Goal: Task Accomplishment & Management: Manage account settings

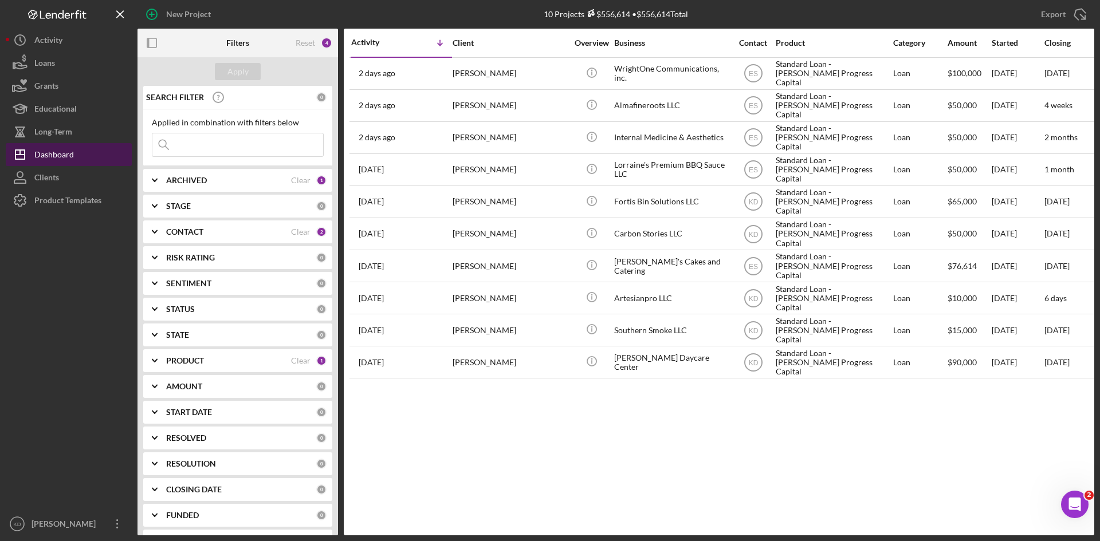
click at [42, 154] on div "Dashboard" at bounding box center [54, 156] width 40 height 26
click at [257, 182] on div "ARCHIVED" at bounding box center [228, 180] width 125 height 9
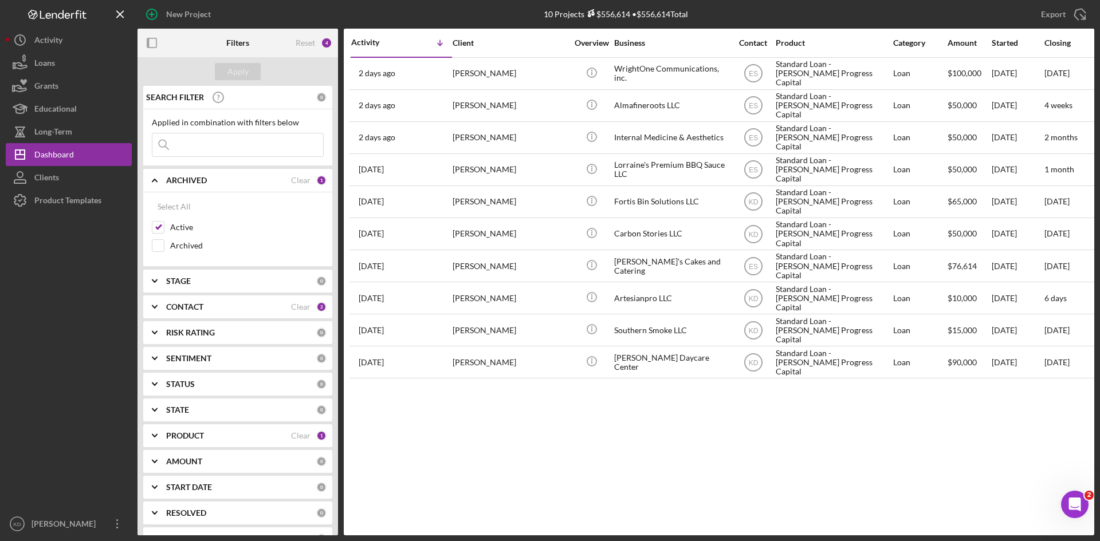
click at [255, 182] on div "ARCHIVED" at bounding box center [228, 180] width 125 height 9
click at [227, 229] on div "CONTACT" at bounding box center [228, 231] width 125 height 9
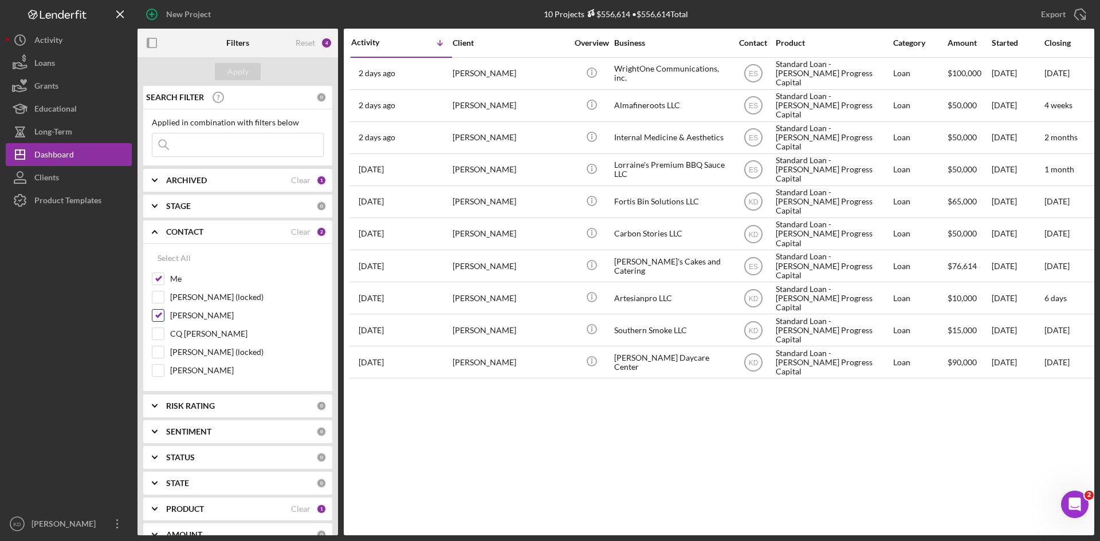
click at [162, 318] on input "[PERSON_NAME]" at bounding box center [157, 315] width 11 height 11
checkbox input "false"
click at [189, 229] on b "CONTACT" at bounding box center [184, 231] width 37 height 9
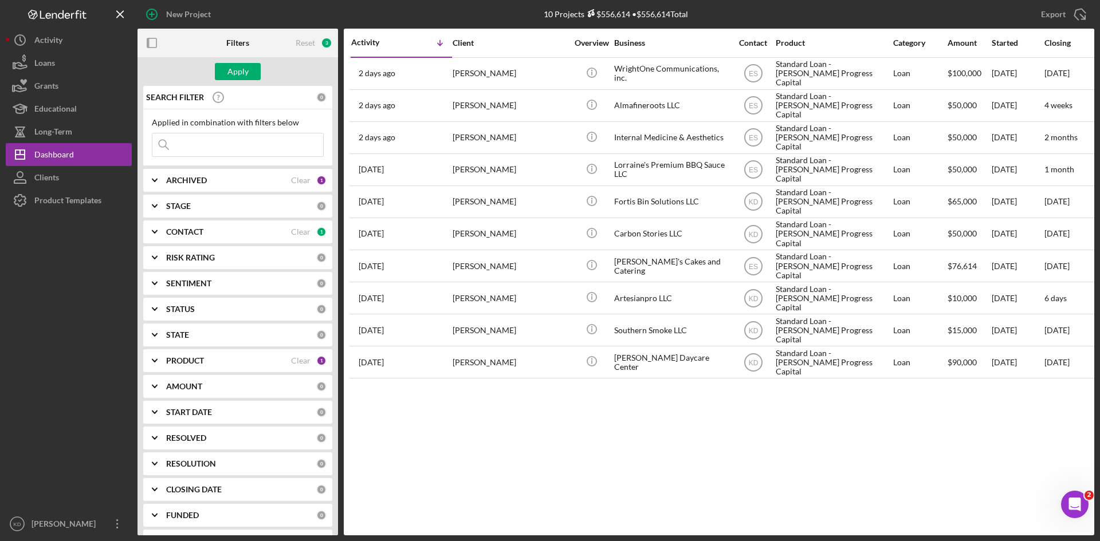
click at [191, 198] on div "STAGE 0" at bounding box center [246, 206] width 160 height 23
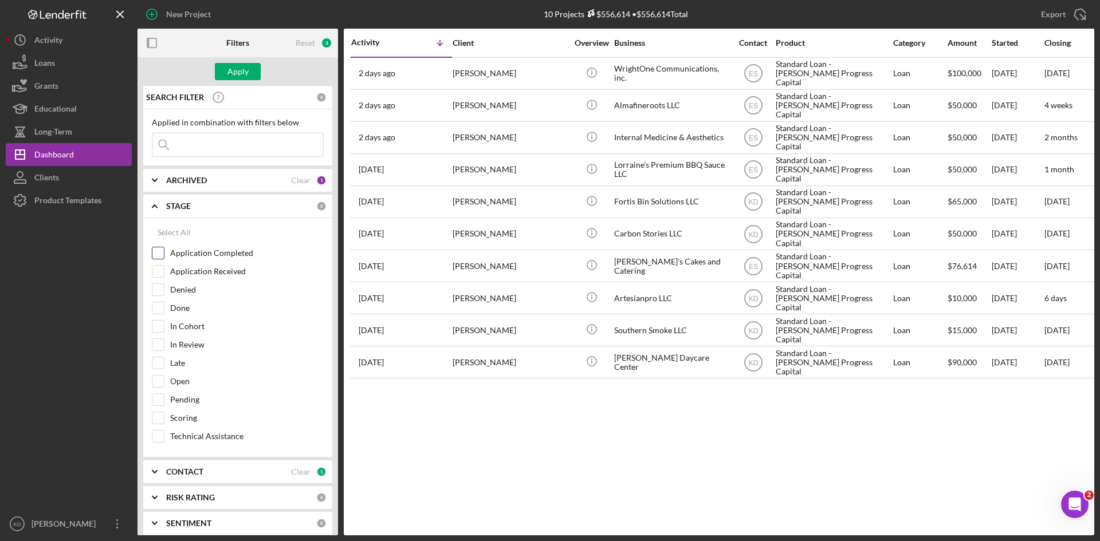
click at [176, 251] on label "Application Completed" at bounding box center [247, 252] width 154 height 11
click at [164, 251] on input "Application Completed" at bounding box center [157, 252] width 11 height 11
checkbox input "true"
click at [248, 63] on button "Apply" at bounding box center [238, 71] width 46 height 17
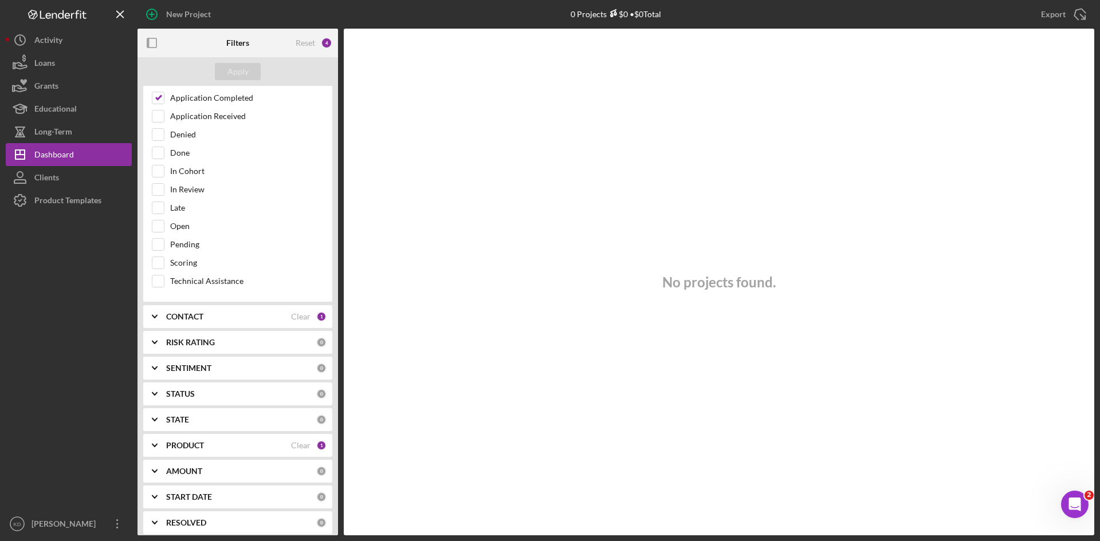
scroll to position [172, 0]
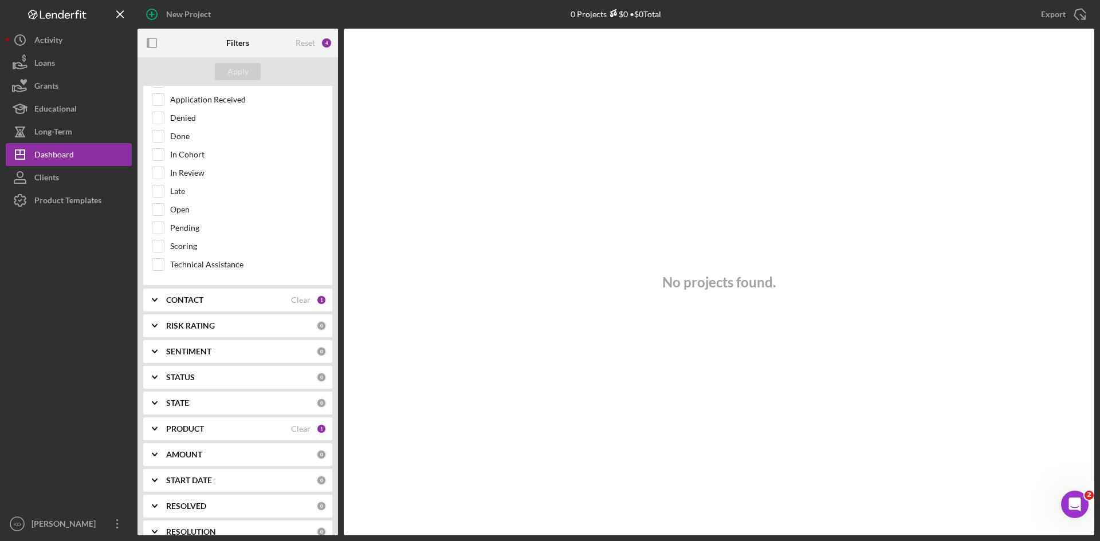
click at [235, 299] on div "CONTACT" at bounding box center [228, 300] width 125 height 9
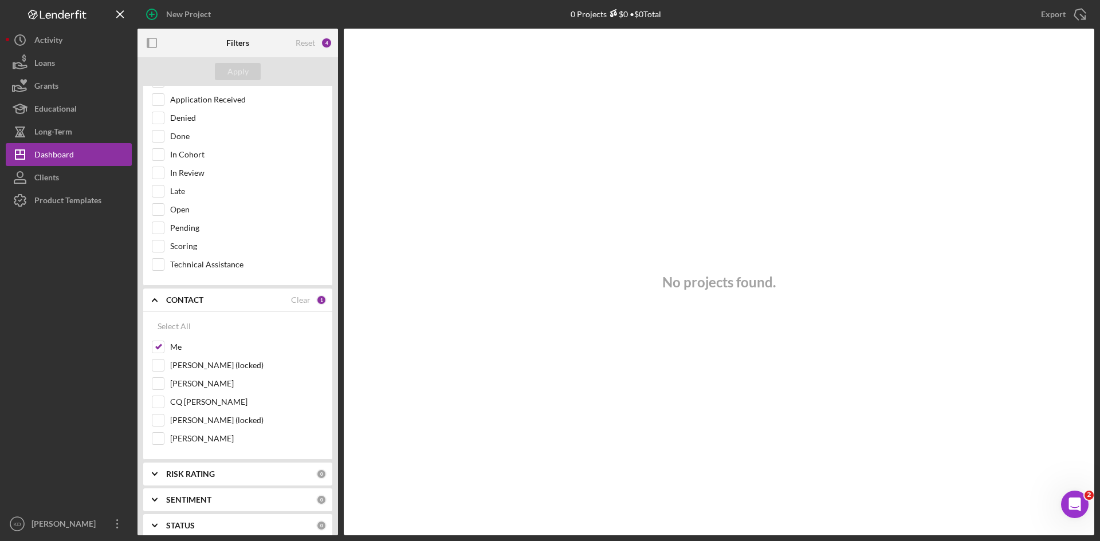
click at [235, 300] on div "CONTACT" at bounding box center [228, 300] width 125 height 9
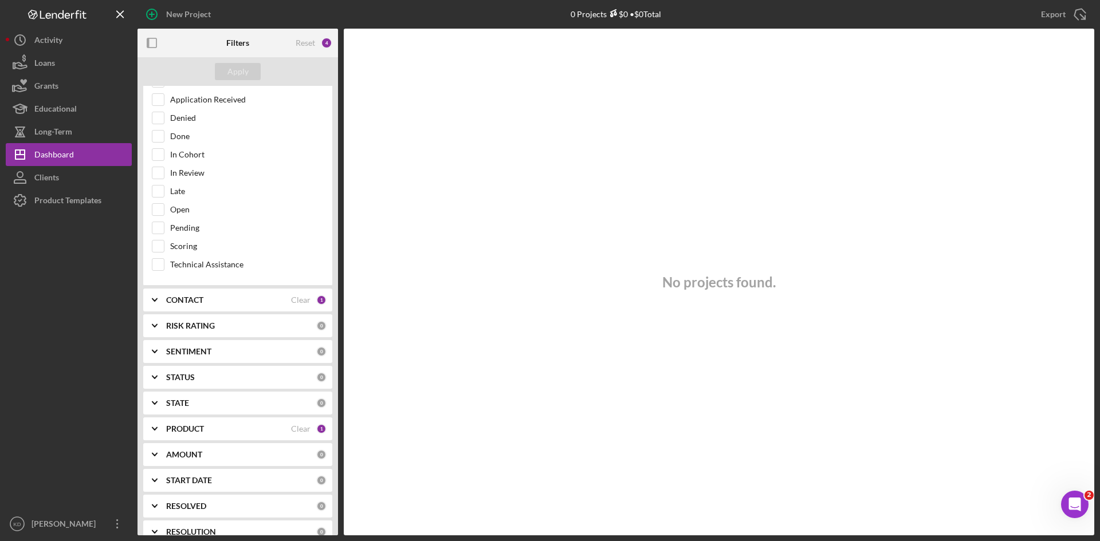
click at [201, 433] on b "PRODUCT" at bounding box center [185, 429] width 38 height 9
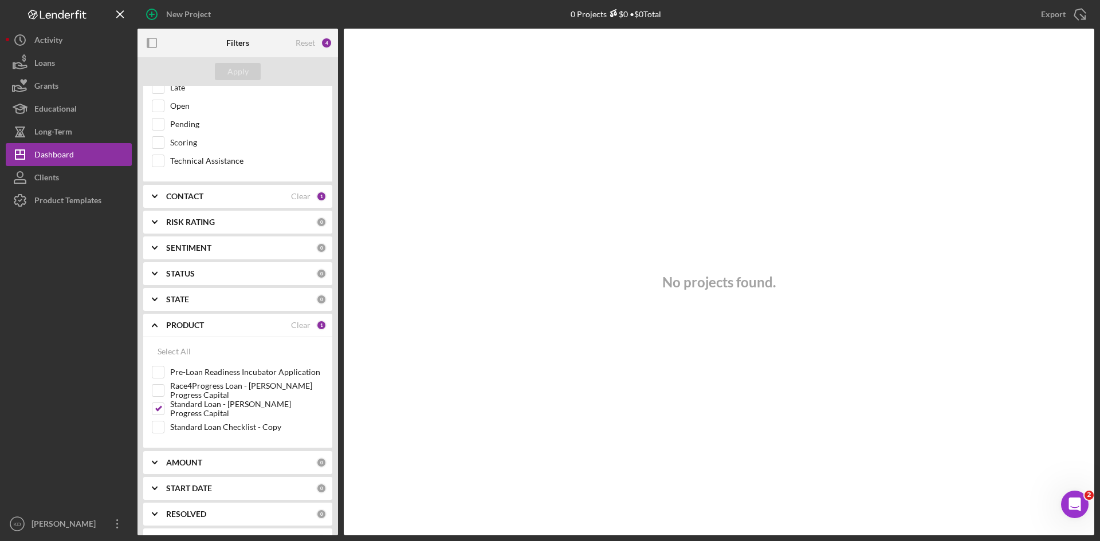
scroll to position [286, 0]
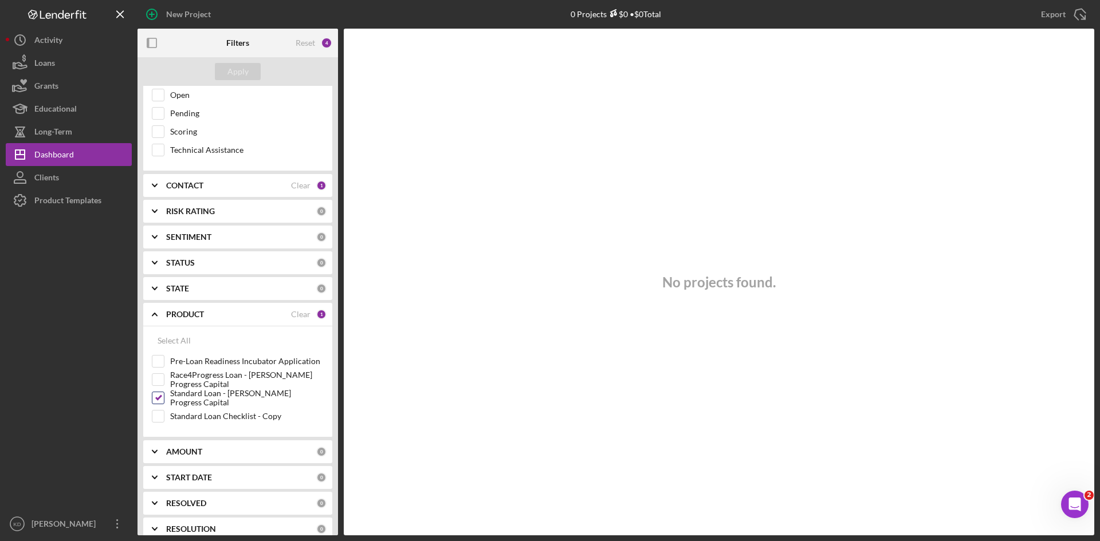
click at [159, 402] on input "Standard Loan - [PERSON_NAME] Progress Capital" at bounding box center [157, 397] width 11 height 11
checkbox input "false"
click at [159, 364] on input "Pre-Loan Readiness Incubator Application" at bounding box center [157, 361] width 11 height 11
checkbox input "true"
click at [226, 70] on button "Apply" at bounding box center [238, 71] width 46 height 17
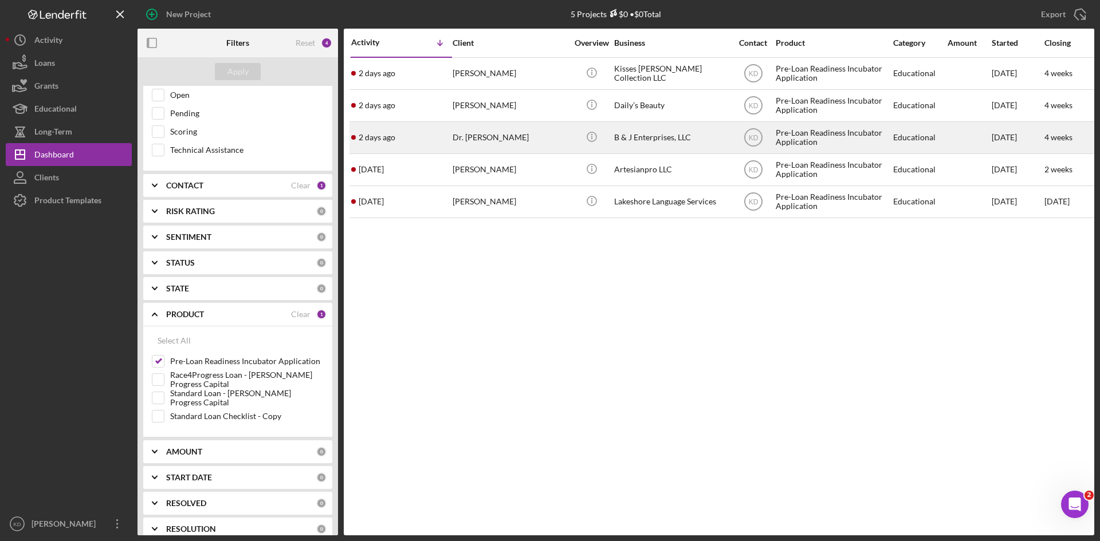
click at [561, 135] on div "Dr. [PERSON_NAME]" at bounding box center [510, 138] width 115 height 30
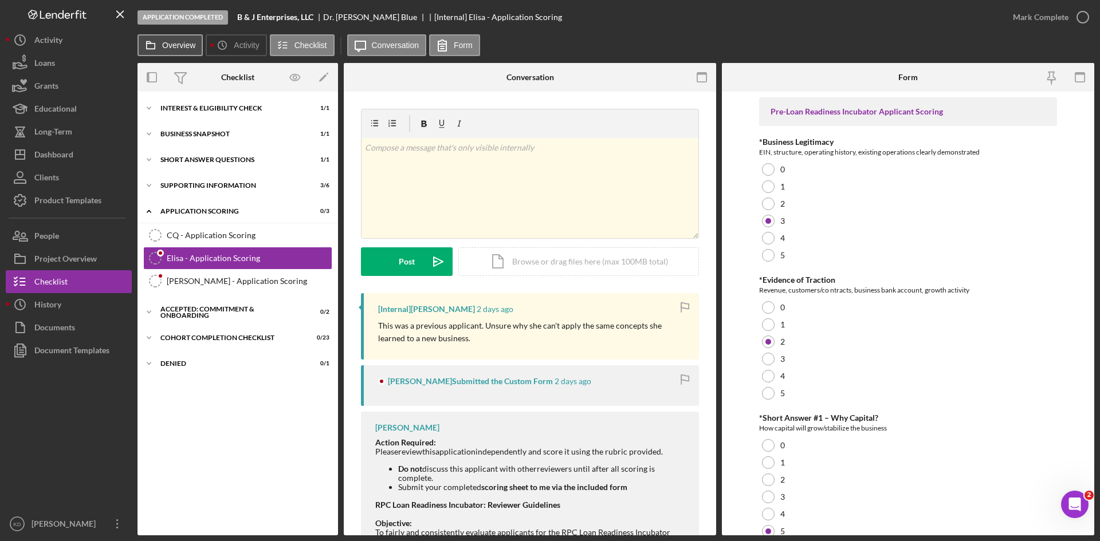
click at [170, 49] on label "Overview" at bounding box center [178, 45] width 33 height 9
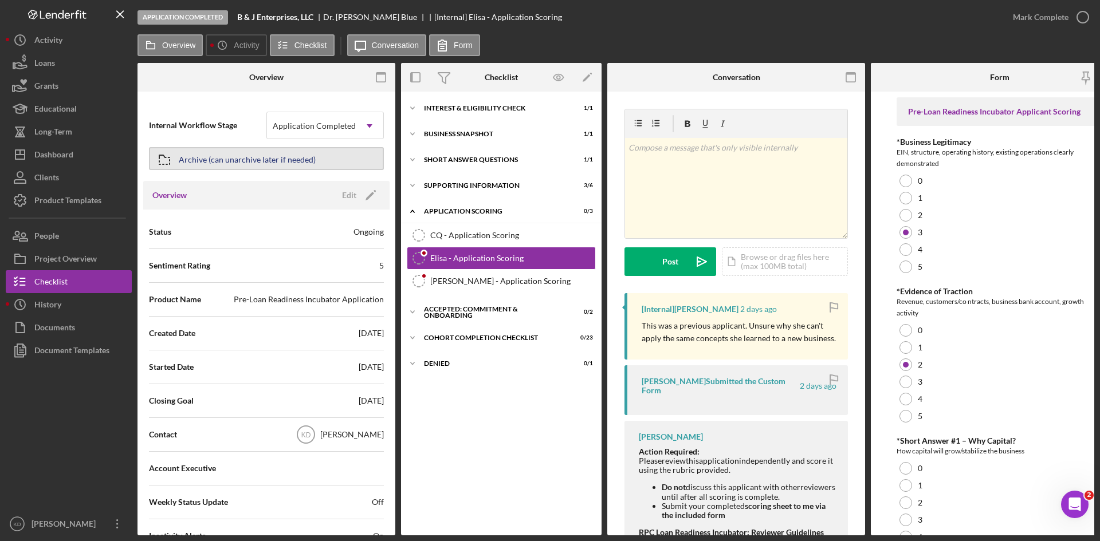
click at [256, 161] on div "Archive (can unarchive later if needed)" at bounding box center [247, 158] width 137 height 21
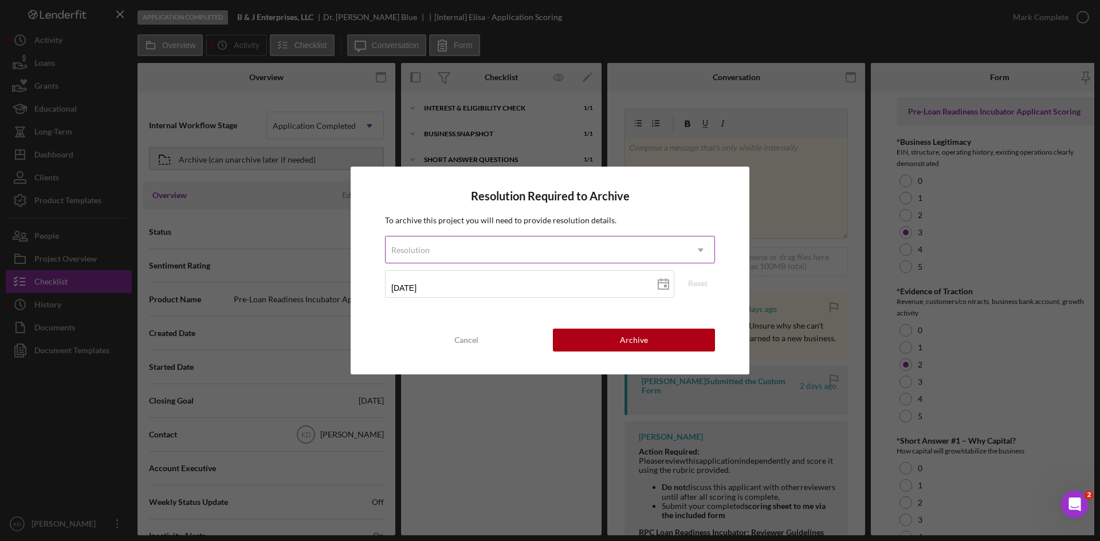
click at [612, 253] on div "Resolution" at bounding box center [536, 250] width 301 height 26
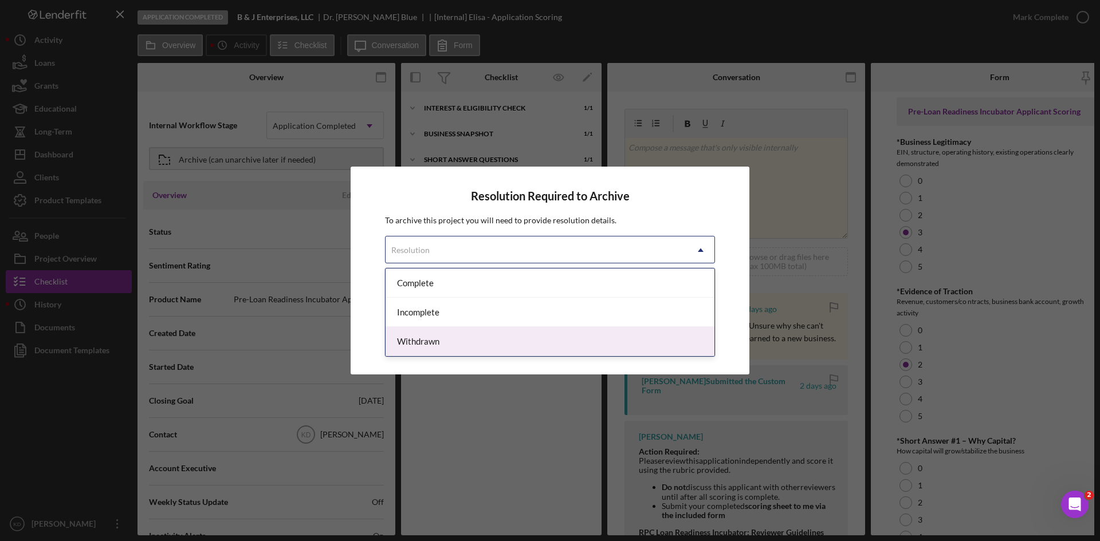
click at [577, 347] on div "Withdrawn" at bounding box center [550, 341] width 329 height 29
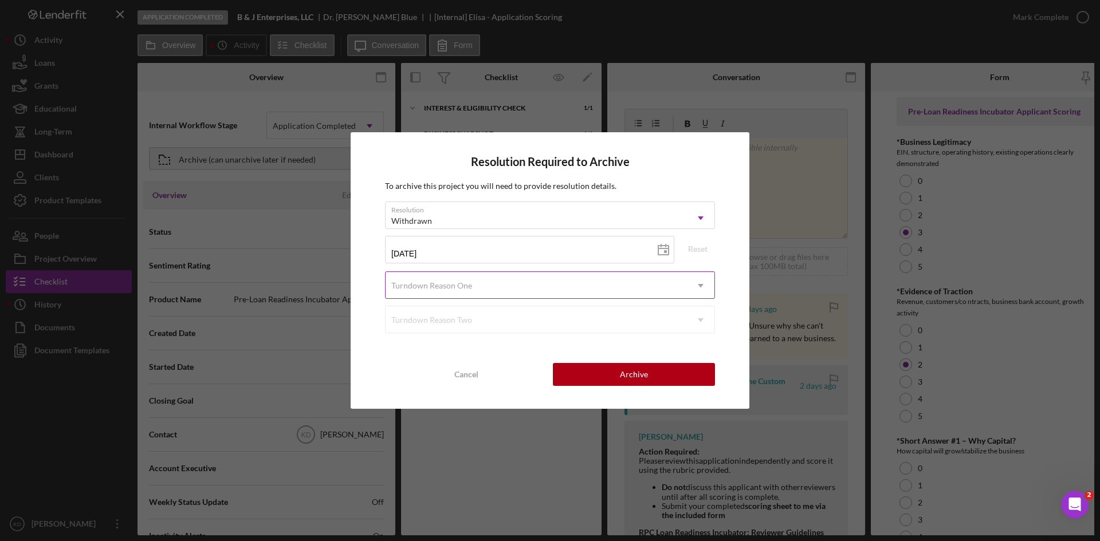
click at [628, 280] on div "Turndown Reason One" at bounding box center [536, 286] width 301 height 26
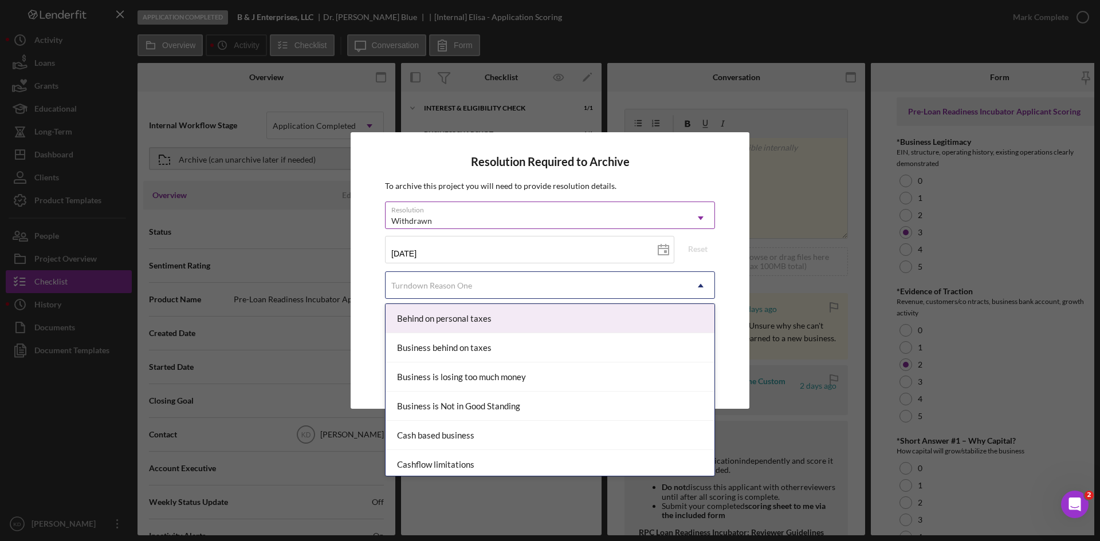
click at [600, 211] on div "Withdrawn" at bounding box center [536, 221] width 301 height 26
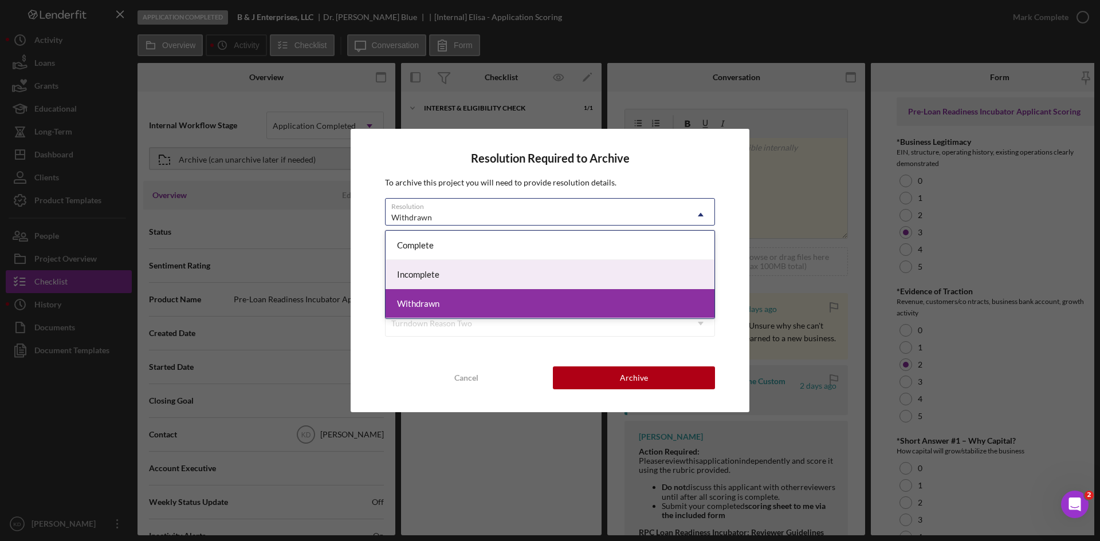
click at [552, 262] on div "Incomplete" at bounding box center [550, 274] width 329 height 29
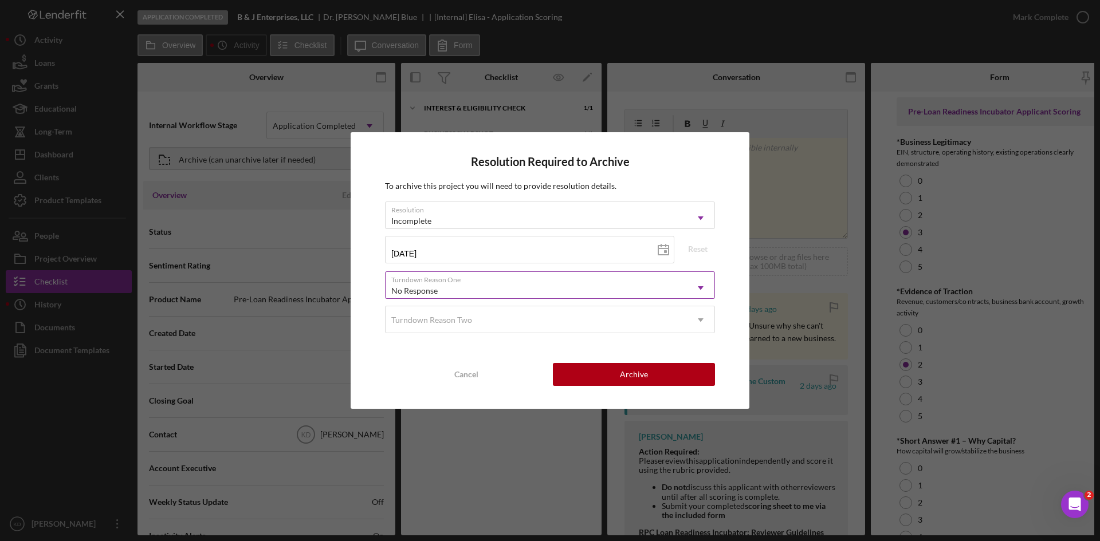
click at [535, 287] on div "No Response" at bounding box center [536, 291] width 301 height 26
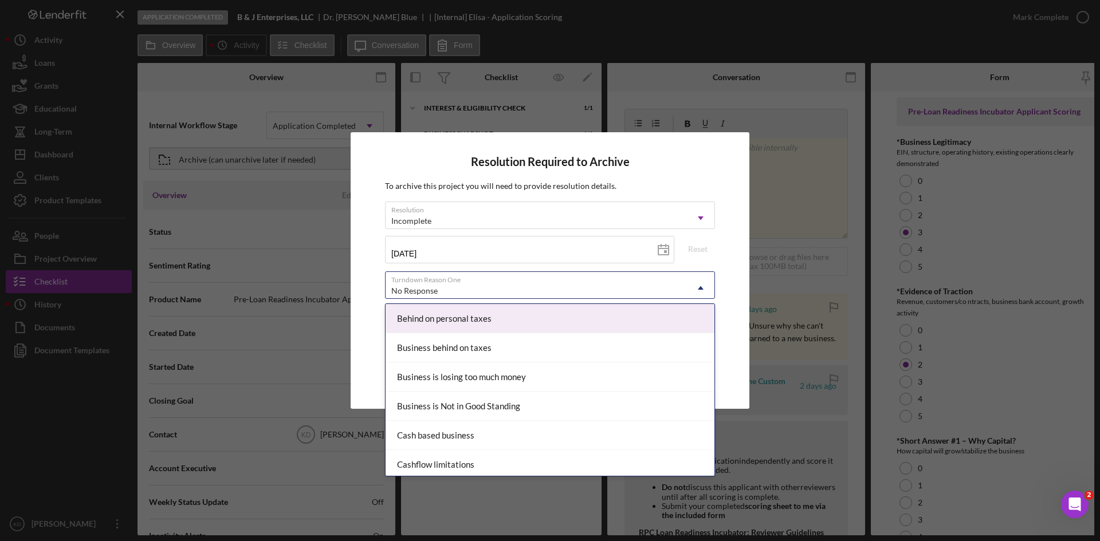
click at [735, 247] on div "Resolution Required to Archive To archive this project you will need to provide…" at bounding box center [550, 270] width 399 height 277
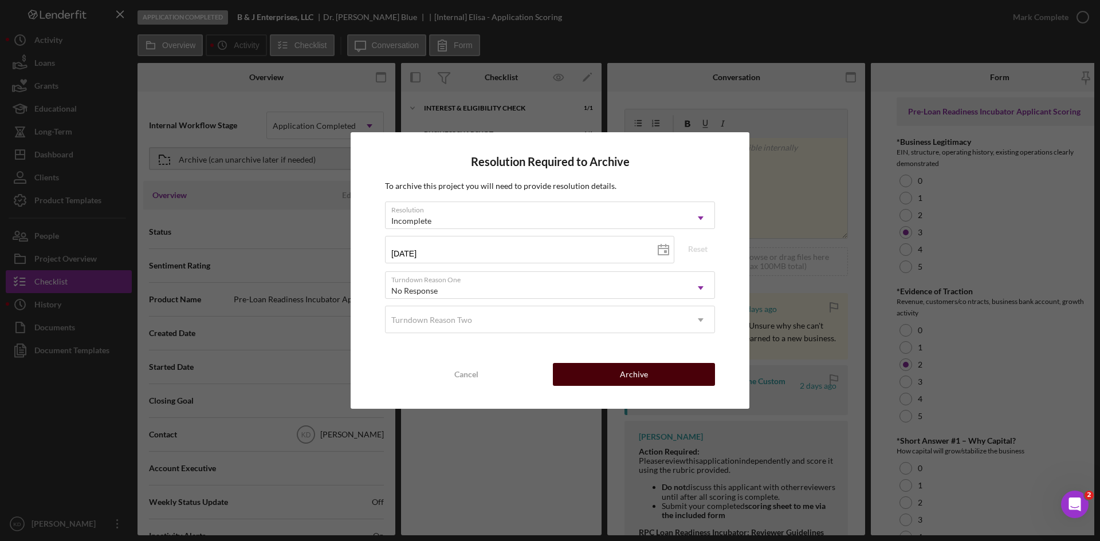
click at [657, 373] on button "Archive" at bounding box center [634, 374] width 162 height 23
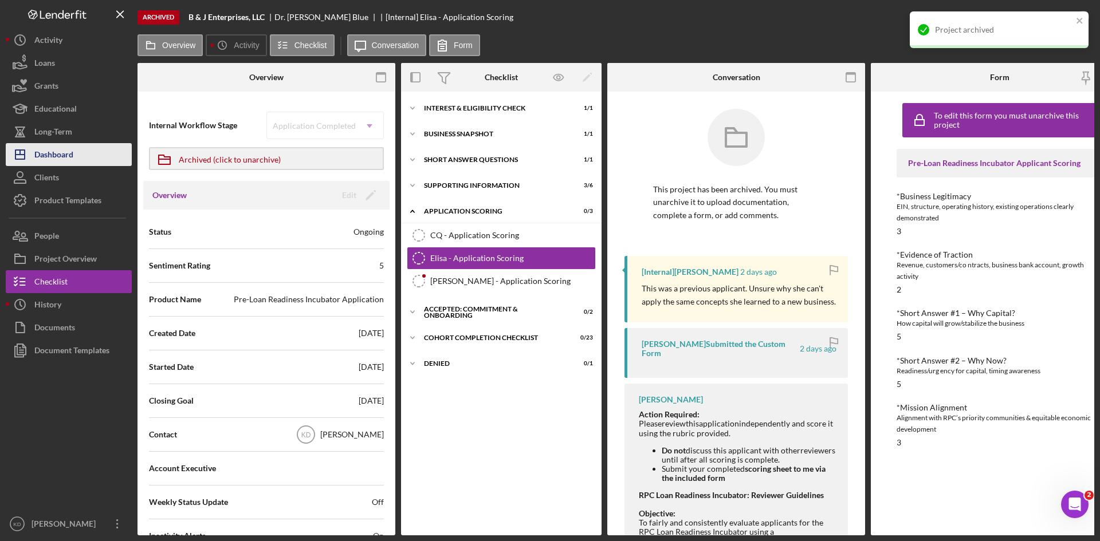
click at [63, 154] on div "Dashboard" at bounding box center [53, 156] width 39 height 26
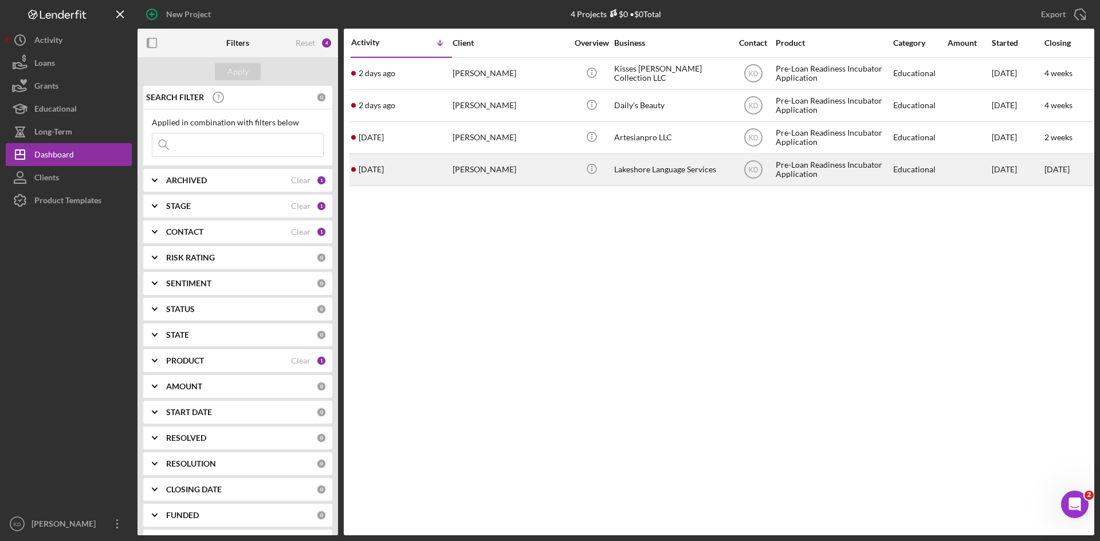
click at [531, 166] on div "[PERSON_NAME]" at bounding box center [510, 170] width 115 height 30
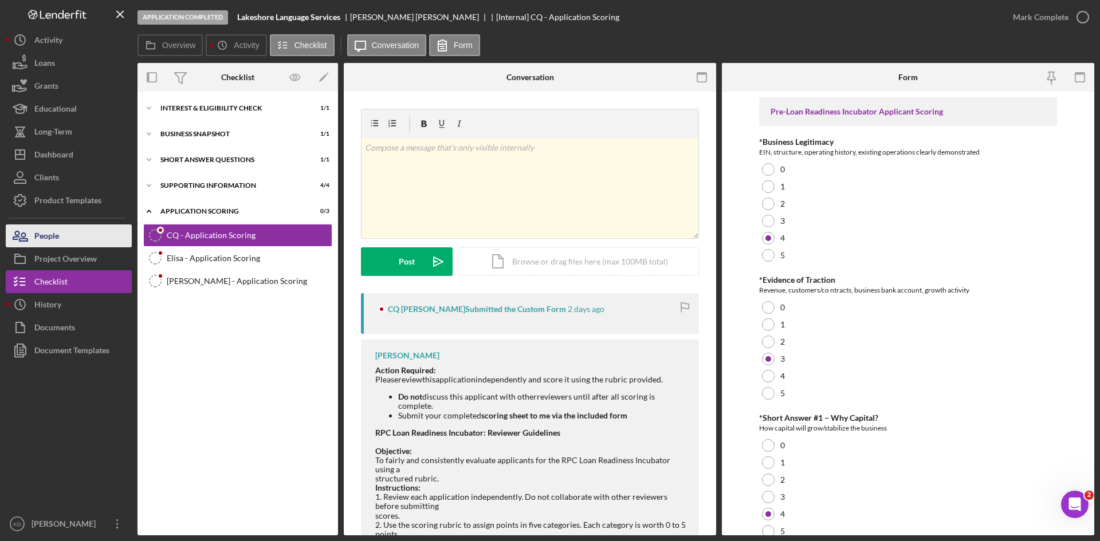
click at [59, 237] on div "People" at bounding box center [46, 238] width 25 height 26
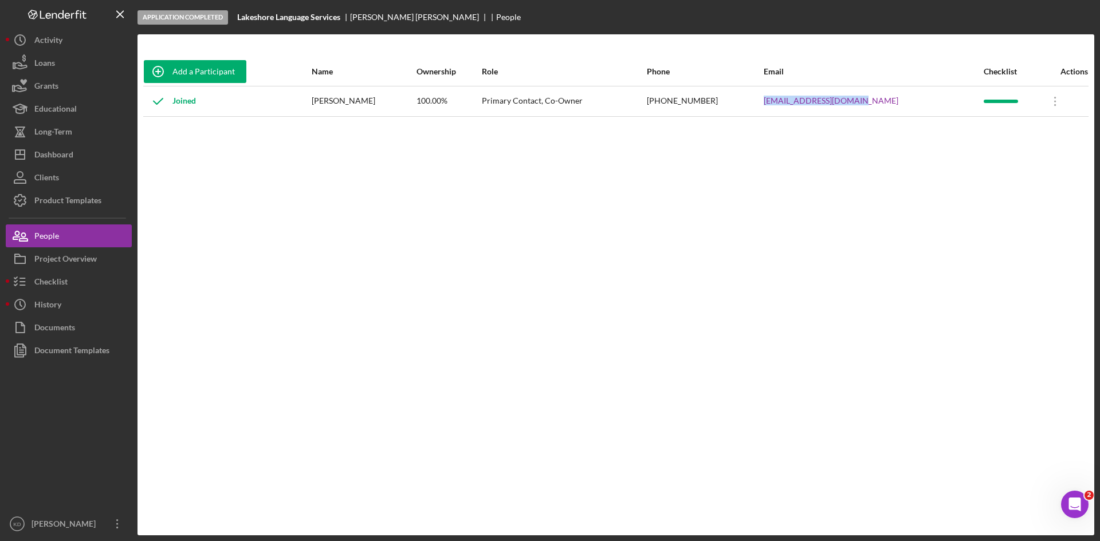
drag, startPoint x: 925, startPoint y: 102, endPoint x: 813, endPoint y: 111, distance: 112.0
click at [813, 111] on div "ballestbgl12@gmail.com" at bounding box center [873, 101] width 218 height 29
copy link "ballestbgl12@gmail.com"
click at [60, 152] on div "Dashboard" at bounding box center [53, 156] width 39 height 26
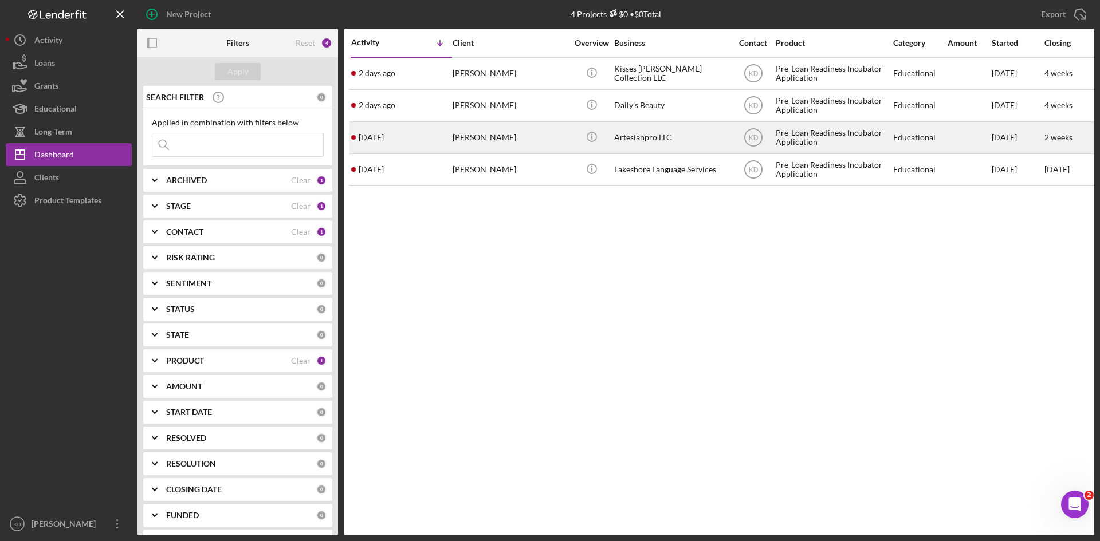
click at [681, 137] on div "Artesianpro LLC" at bounding box center [671, 138] width 115 height 30
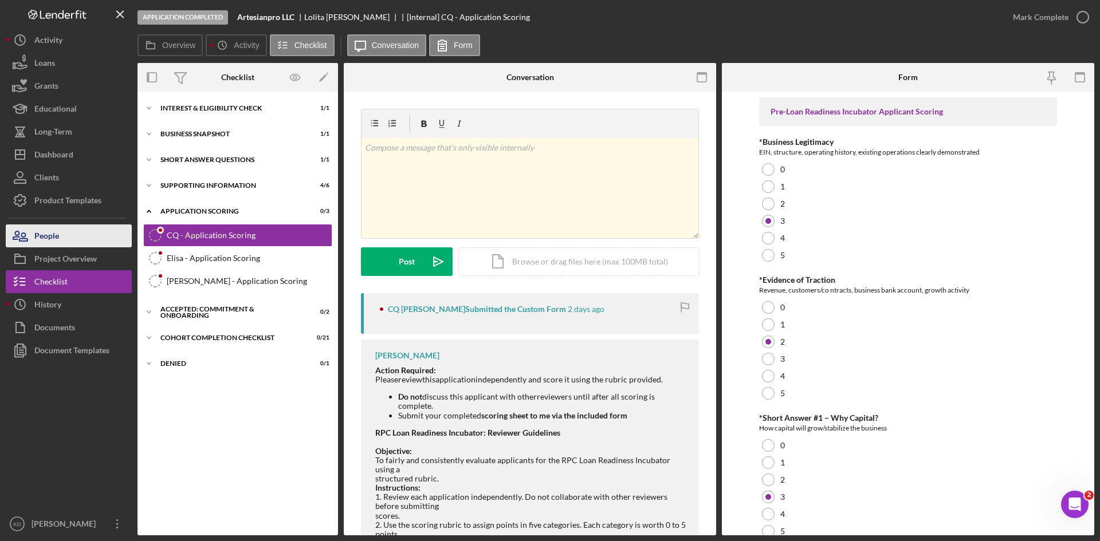
click at [62, 234] on button "People" at bounding box center [69, 236] width 126 height 23
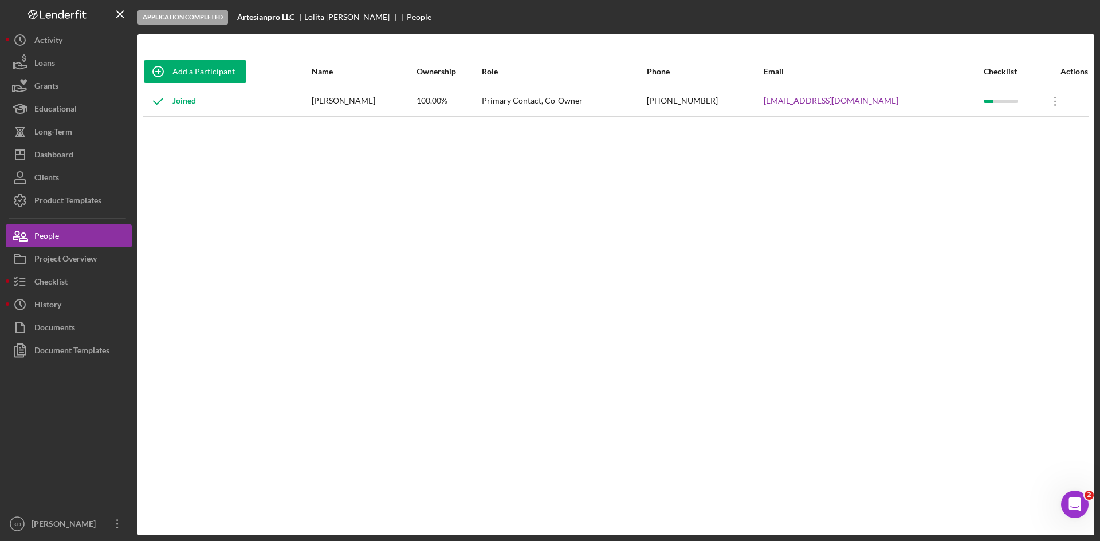
drag, startPoint x: 915, startPoint y: 98, endPoint x: 764, endPoint y: 107, distance: 151.5
click at [764, 107] on tr "Joined Lolita Brewer 100.00% Primary Contact, Co-Owner (616) 315-5494 allennich…" at bounding box center [615, 101] width 945 height 30
copy tr "allennichole.selflove@gmail.com"
click at [66, 154] on div "Dashboard" at bounding box center [53, 156] width 39 height 26
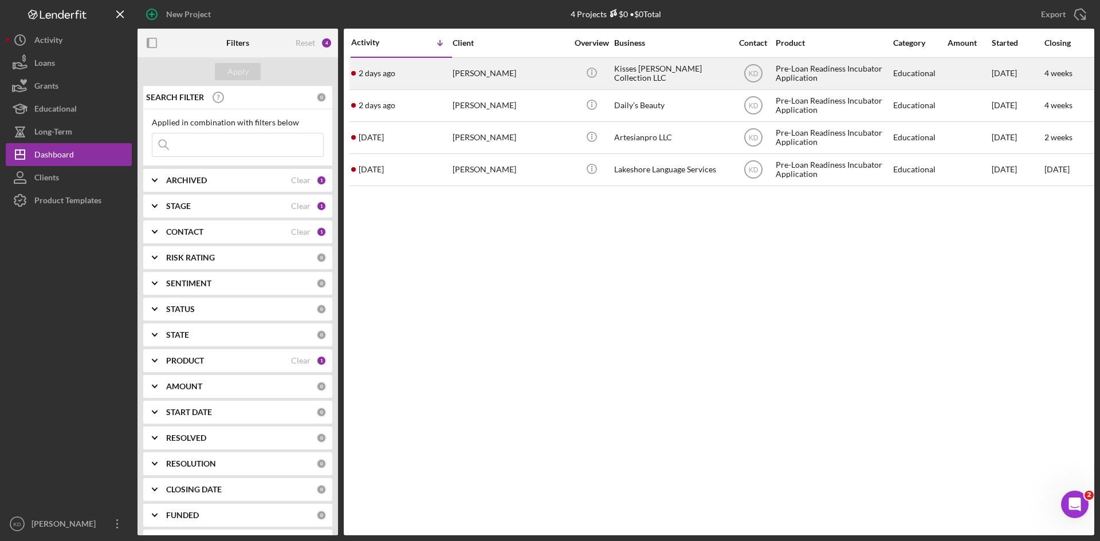
click at [531, 74] on div "[PERSON_NAME]" at bounding box center [510, 73] width 115 height 30
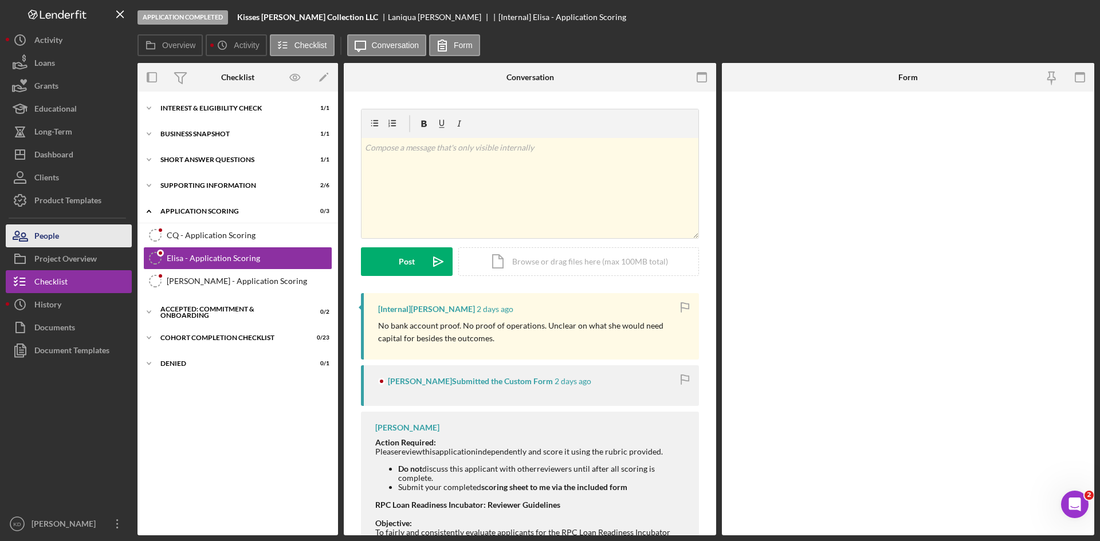
click at [55, 230] on div "People" at bounding box center [46, 238] width 25 height 26
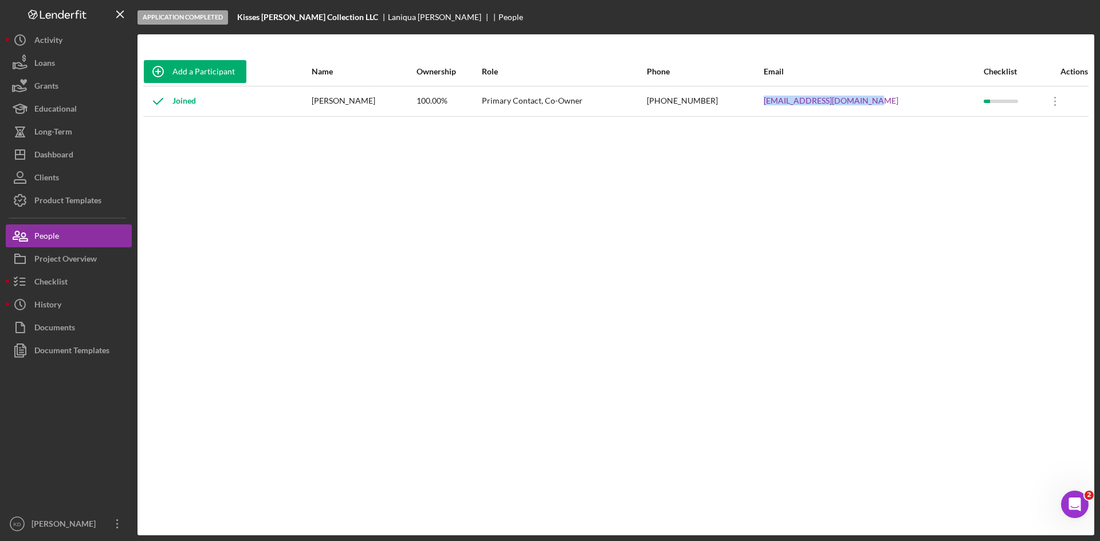
drag, startPoint x: 910, startPoint y: 101, endPoint x: 784, endPoint y: 109, distance: 125.7
click at [784, 109] on div "Laniquasmith26@icloud.com" at bounding box center [873, 101] width 218 height 29
copy link "Laniquasmith26@icloud.com"
click at [628, 240] on div "Add a Participant Name Ownership Role Phone Email Checklist Actions Joined Lani…" at bounding box center [615, 284] width 957 height 455
click at [77, 151] on button "Icon/Dashboard Dashboard" at bounding box center [69, 154] width 126 height 23
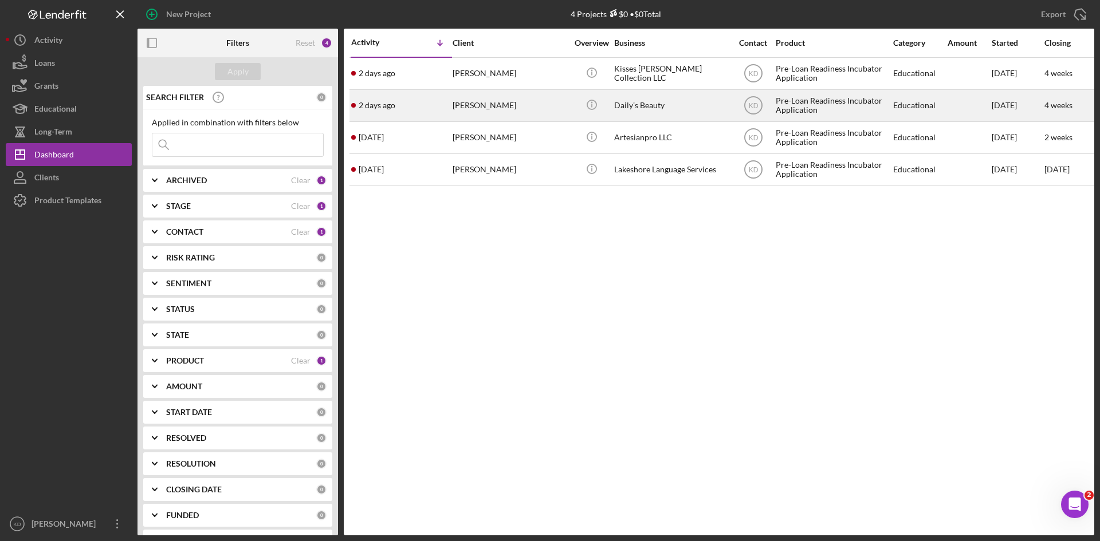
click at [497, 108] on div "[PERSON_NAME]" at bounding box center [510, 106] width 115 height 30
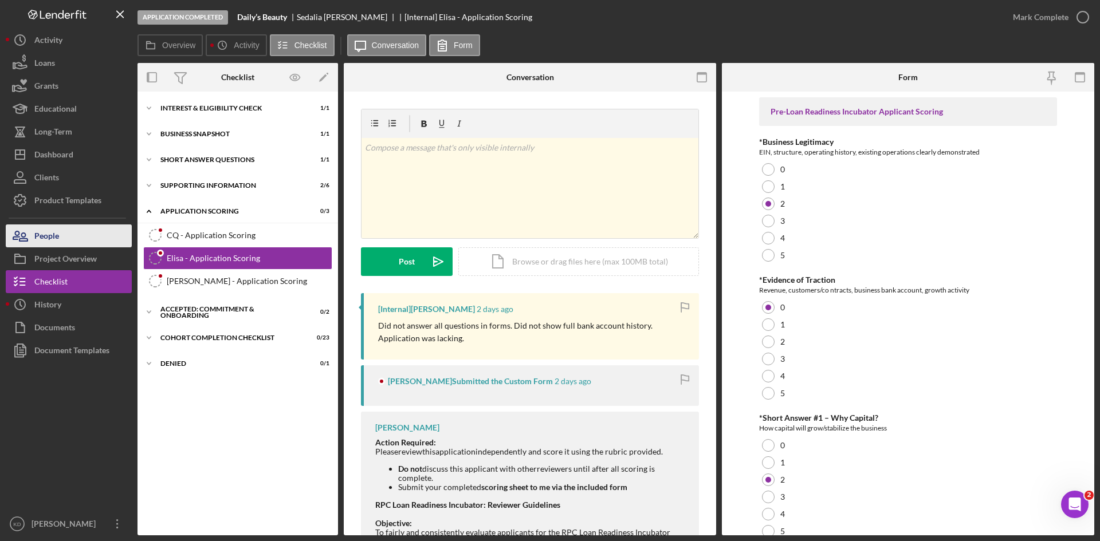
click at [71, 230] on button "People" at bounding box center [69, 236] width 126 height 23
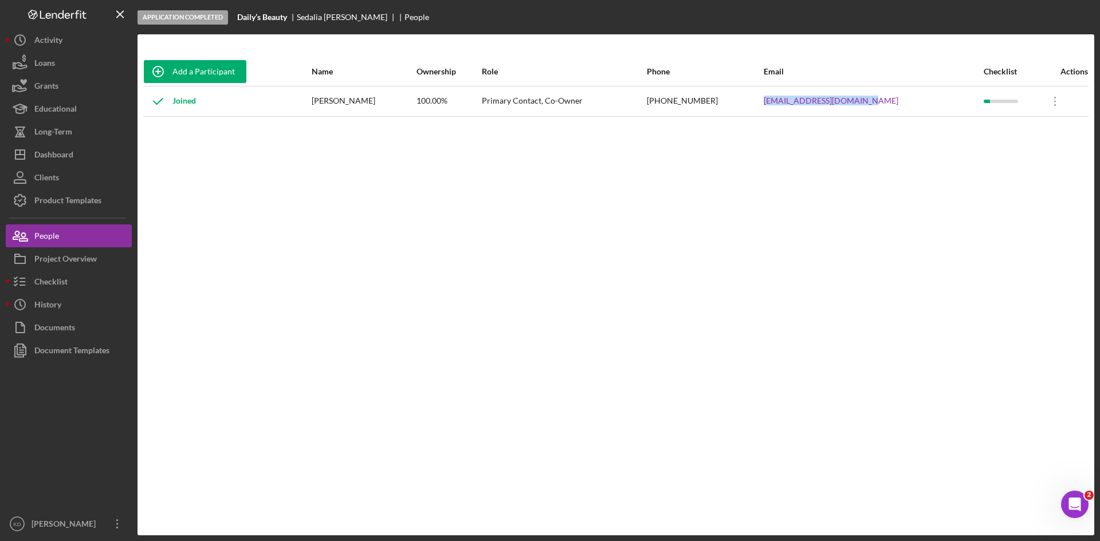
drag, startPoint x: 932, startPoint y: 99, endPoint x: 788, endPoint y: 100, distance: 143.8
click at [788, 100] on tr "Joined Sedalia Libbett 100.00% Primary Contact, Co-Owner (616) 308-6135 dailysb…" at bounding box center [615, 101] width 945 height 30
copy tr "dailysbeauty18@gmail.com"
drag, startPoint x: 354, startPoint y: 103, endPoint x: 330, endPoint y: 102, distance: 24.1
click at [330, 102] on td "[PERSON_NAME]" at bounding box center [363, 101] width 105 height 30
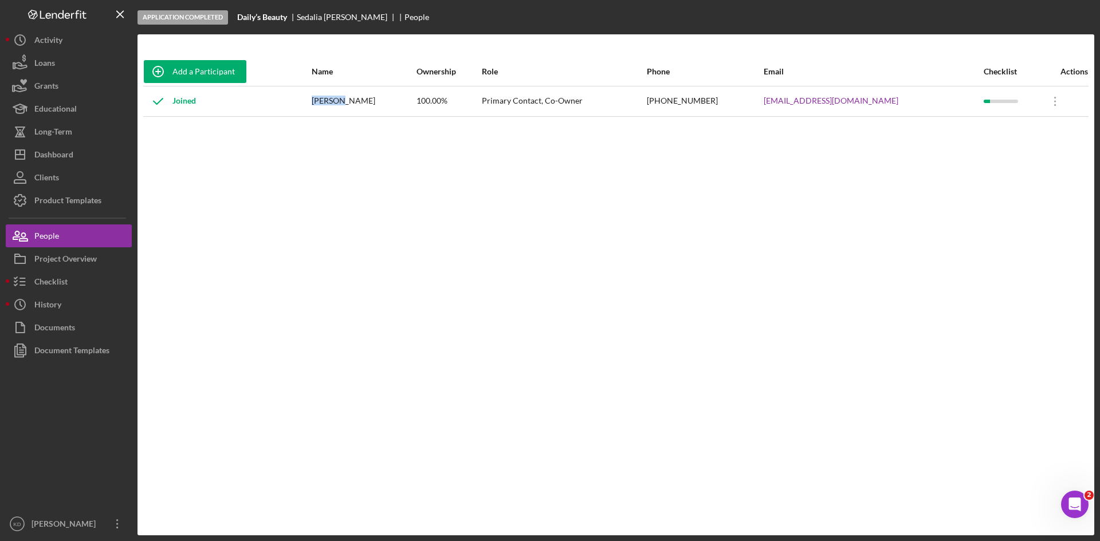
copy div "Sedalia"
click at [56, 152] on div "Dashboard" at bounding box center [53, 156] width 39 height 26
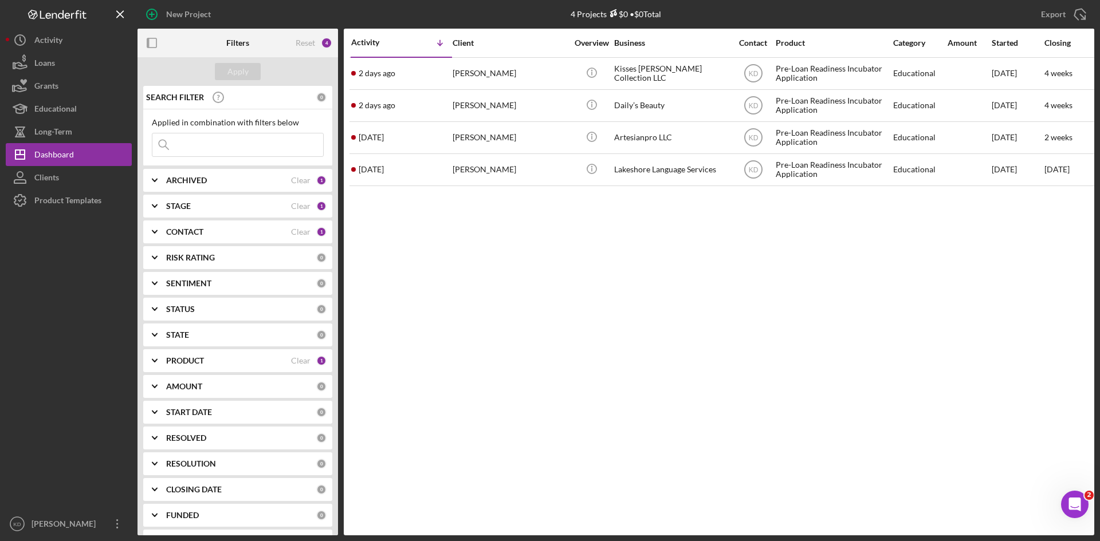
click at [176, 209] on b "STAGE" at bounding box center [178, 206] width 25 height 9
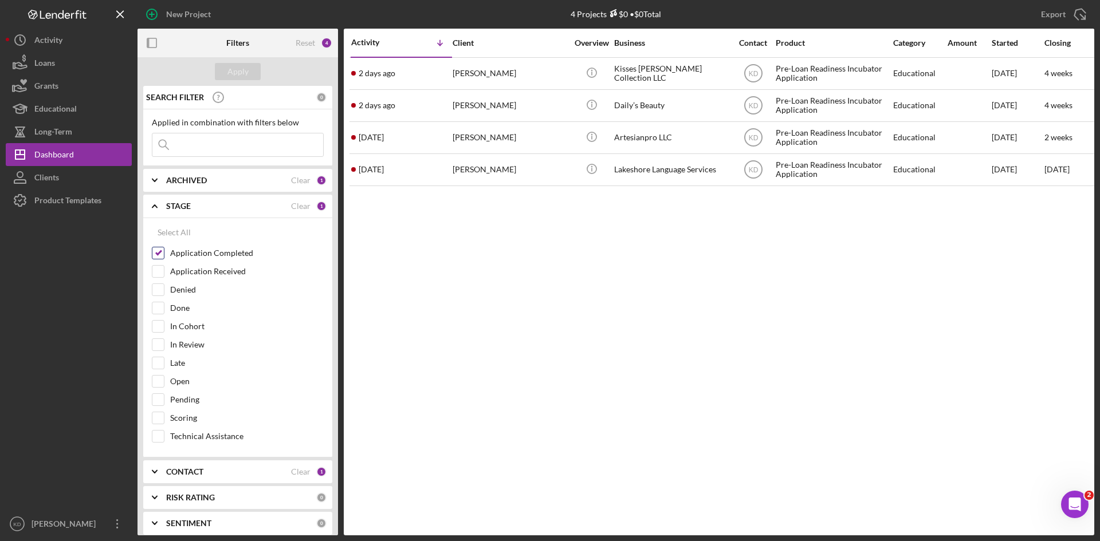
click at [170, 250] on label "Application Completed" at bounding box center [247, 252] width 154 height 11
click at [164, 250] on input "Application Completed" at bounding box center [157, 252] width 11 height 11
checkbox input "false"
click at [170, 266] on label "Application Received" at bounding box center [247, 271] width 154 height 11
click at [164, 266] on input "Application Received" at bounding box center [157, 271] width 11 height 11
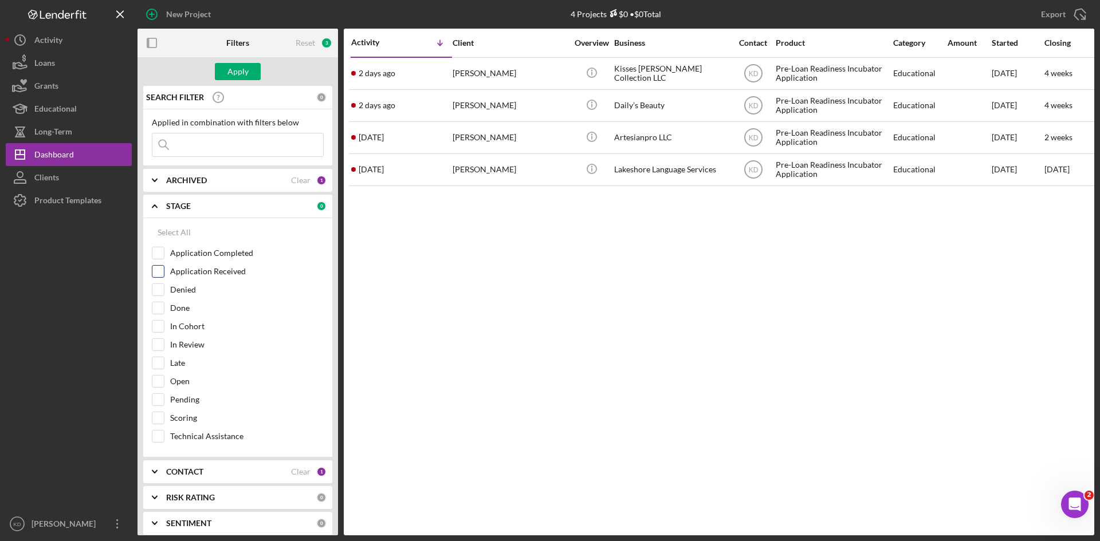
checkbox input "true"
click at [229, 66] on div "Apply" at bounding box center [237, 71] width 21 height 17
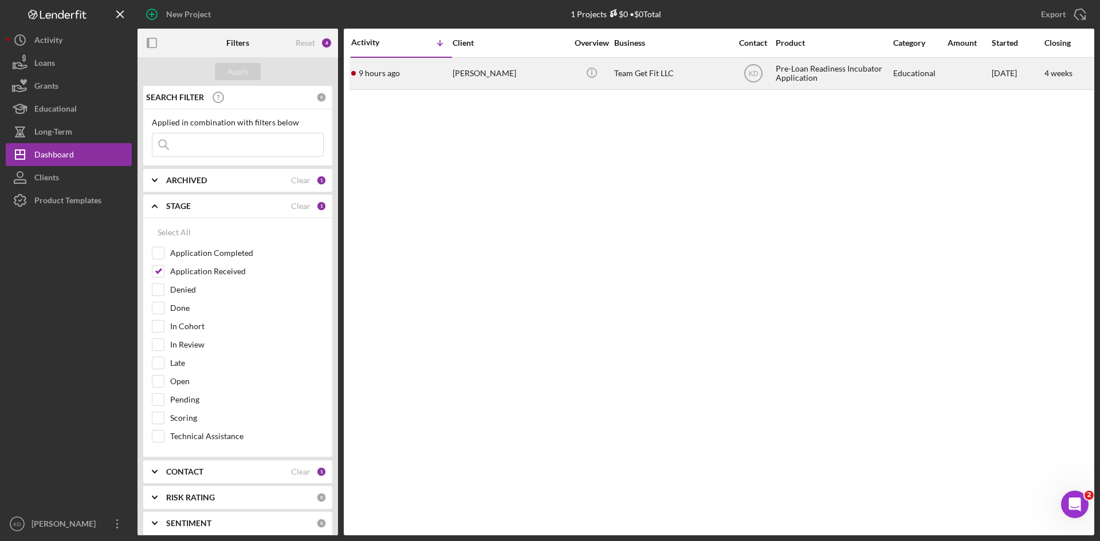
click at [553, 82] on div "Jesse Dance" at bounding box center [510, 73] width 115 height 30
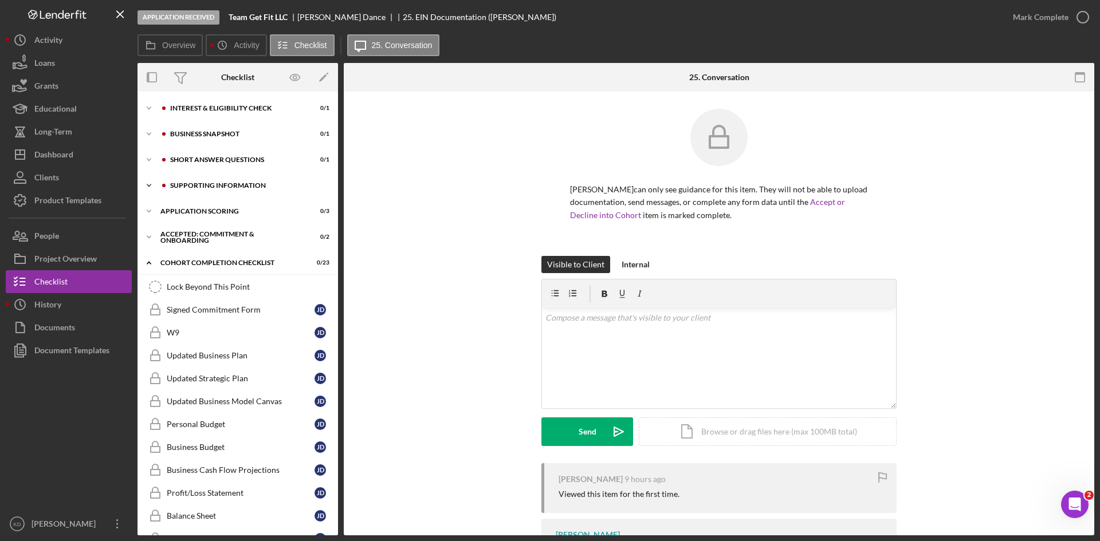
click at [202, 192] on div "Icon/Expander Supporting Information 0 / 6" at bounding box center [237, 185] width 201 height 23
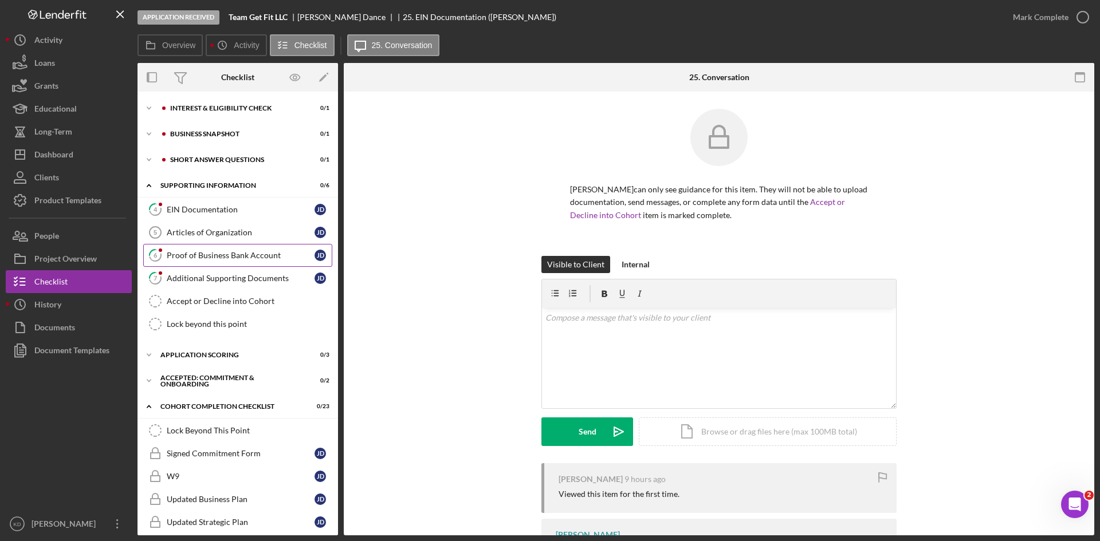
click at [222, 263] on link "6 Proof of Business Bank Account J D" at bounding box center [237, 255] width 189 height 23
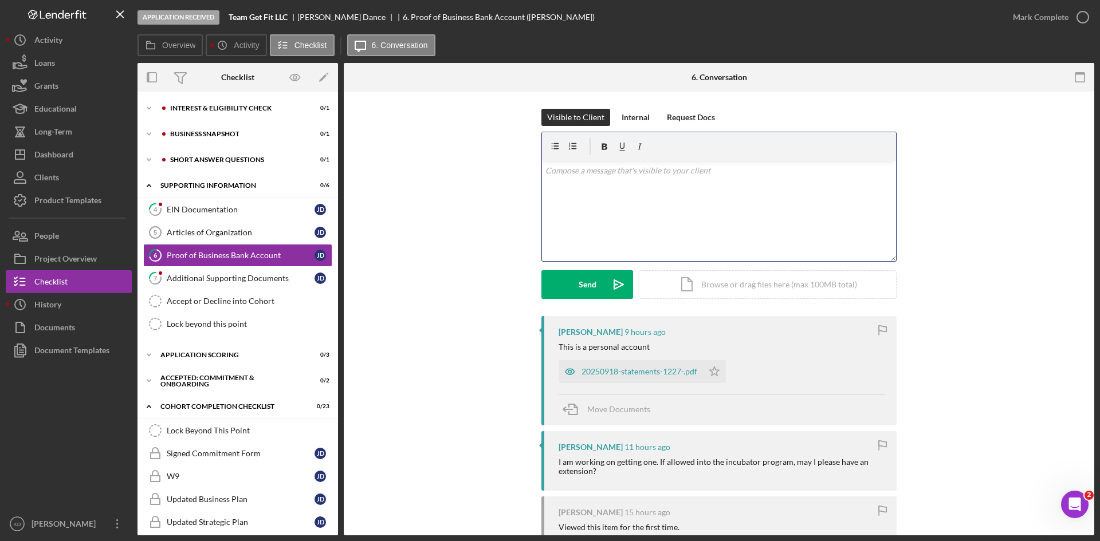
click at [636, 210] on div "v Color teal Color pink Remove color Add row above Add row below Add column bef…" at bounding box center [719, 211] width 354 height 100
click at [721, 207] on p "The applications for the 10/15 cohort closed on friday. We can consider your ap…" at bounding box center [719, 210] width 348 height 26
click at [717, 205] on p "The applications for the 10/15 cohort closed on friday. We can consider your ap…" at bounding box center [719, 210] width 348 height 26
click at [720, 214] on p "The applications for the 10/15 cohort closed on friday. We can consider your ap…" at bounding box center [719, 210] width 348 height 26
click at [755, 203] on p "The applications for the 10/15 cohort closed on friday. We can consider your ap…" at bounding box center [719, 210] width 348 height 26
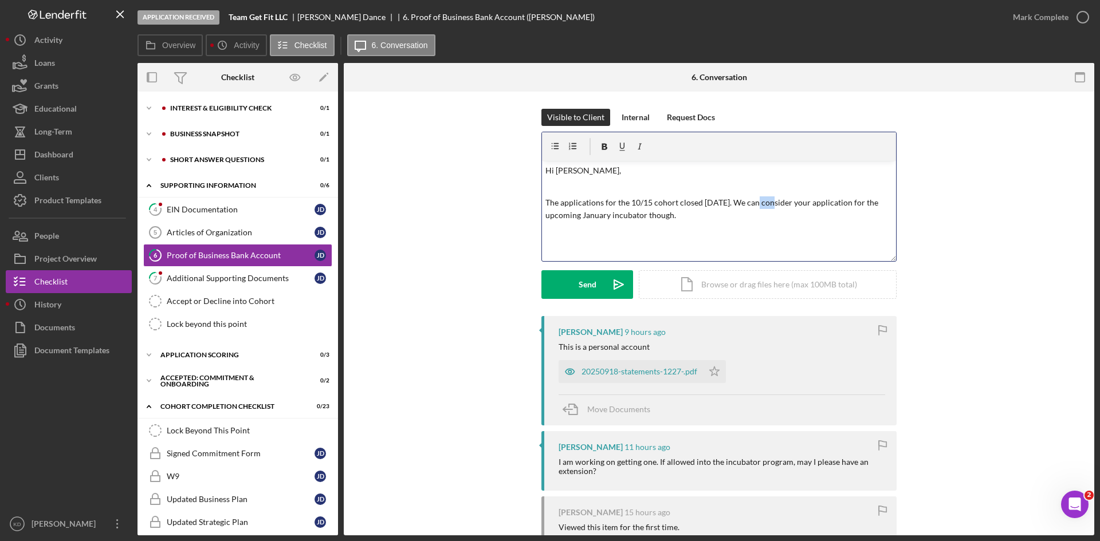
click at [755, 203] on p "The applications for the 10/15 cohort closed on friday. We can consider your ap…" at bounding box center [719, 210] width 348 height 26
click at [713, 213] on p "The applications for the 10/15 cohort closed on friday. We CANconsider your app…" at bounding box center [719, 210] width 348 height 26
click at [763, 202] on p "The applications for the 10/15 cohort closed on friday. We CANconsider your app…" at bounding box center [719, 216] width 348 height 38
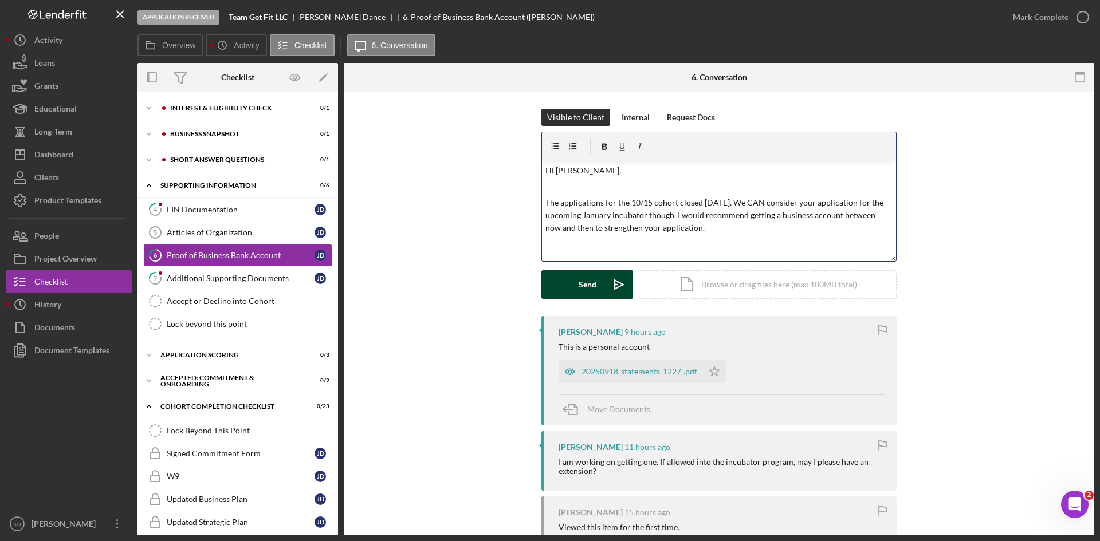
click at [587, 284] on div "Send" at bounding box center [588, 284] width 18 height 29
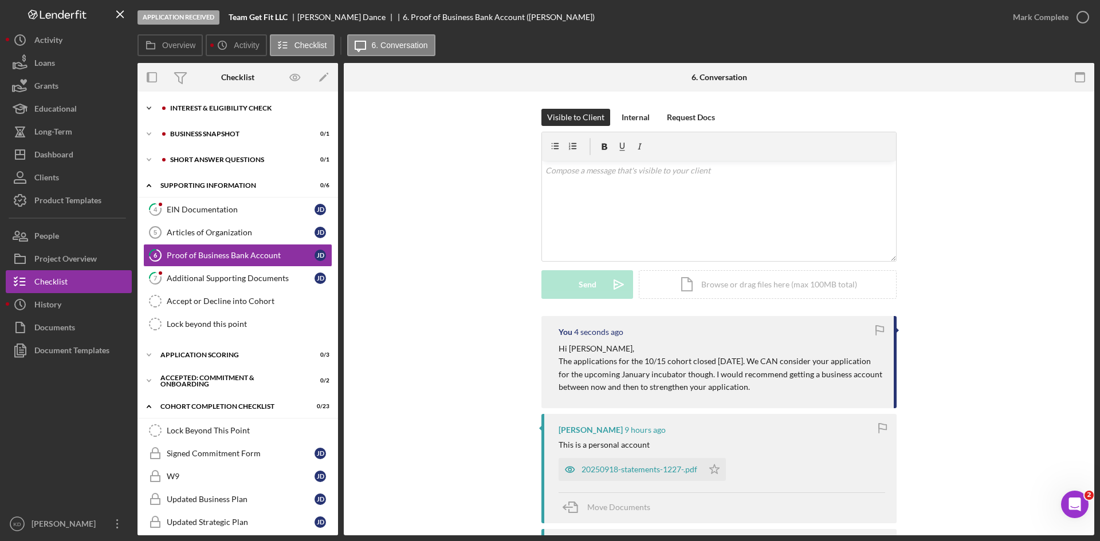
click at [192, 112] on div "Icon/Expander Interest & Eligibility Check 0 / 1" at bounding box center [237, 108] width 201 height 23
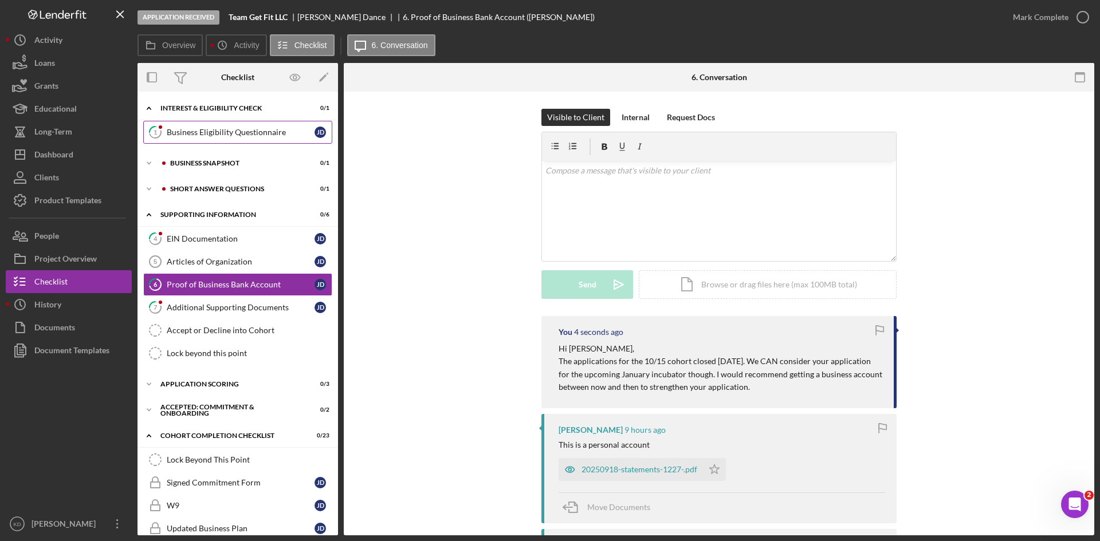
click at [195, 131] on div "Business Eligibility Questionnaire" at bounding box center [241, 132] width 148 height 9
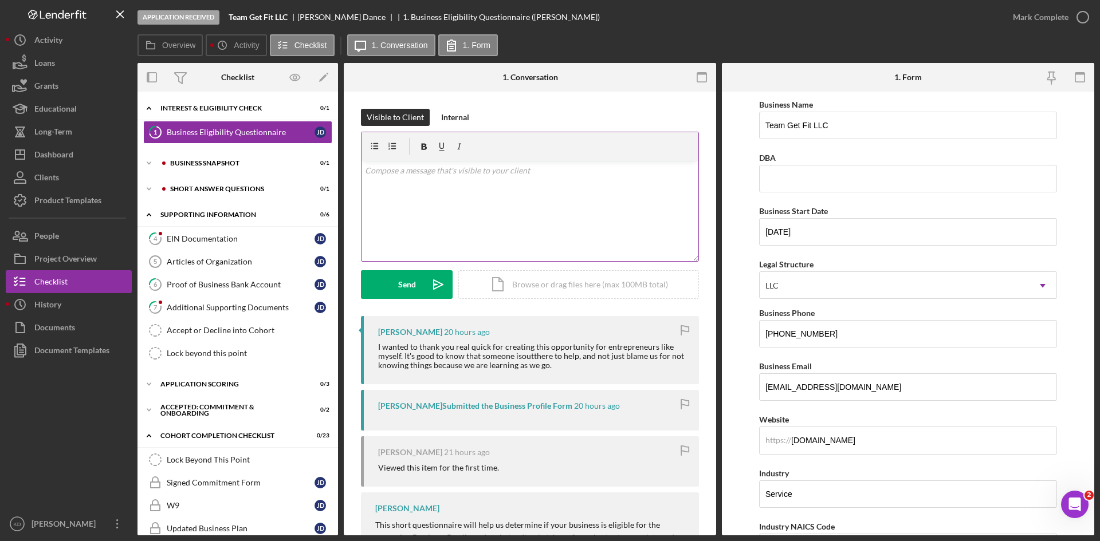
click at [520, 203] on div "v Color teal Color pink Remove color Add row above Add row below Add column bef…" at bounding box center [529, 211] width 337 height 100
click at [407, 290] on div "Send" at bounding box center [407, 284] width 18 height 29
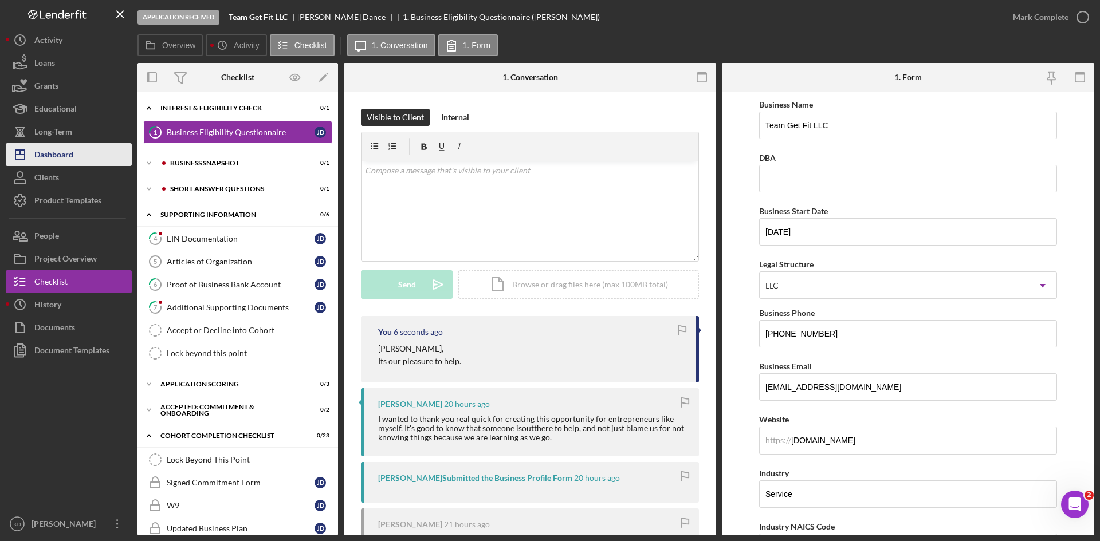
click at [89, 157] on button "Icon/Dashboard Dashboard" at bounding box center [69, 154] width 126 height 23
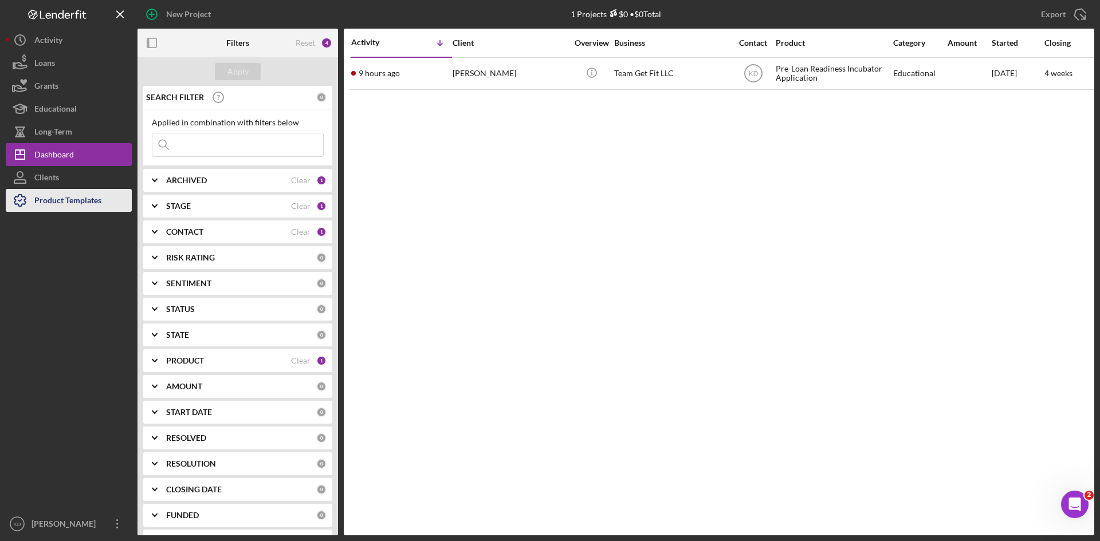
click at [88, 209] on div "Product Templates" at bounding box center [67, 202] width 67 height 26
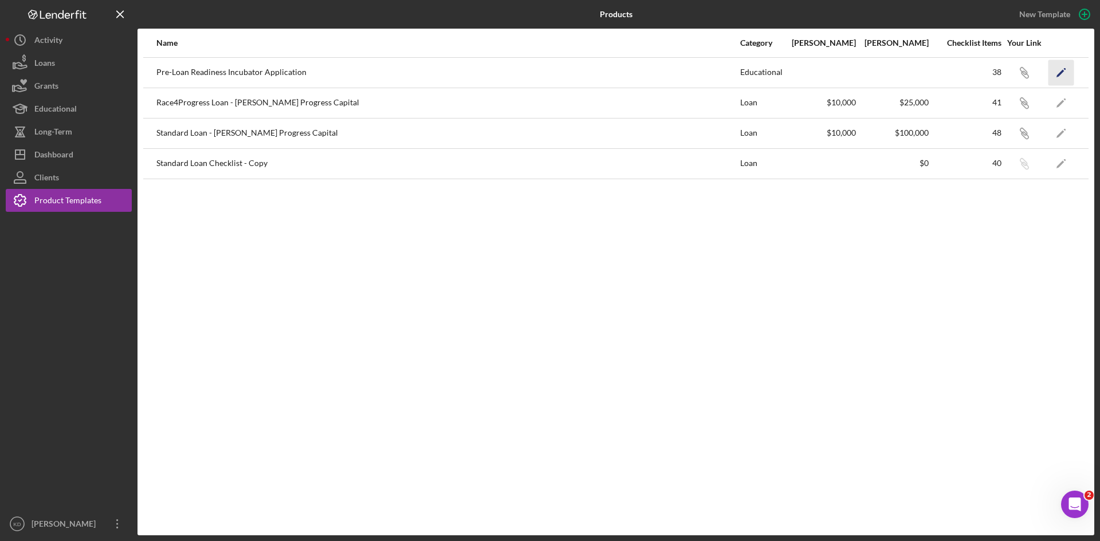
click at [1058, 76] on polygon "button" at bounding box center [1060, 73] width 8 height 8
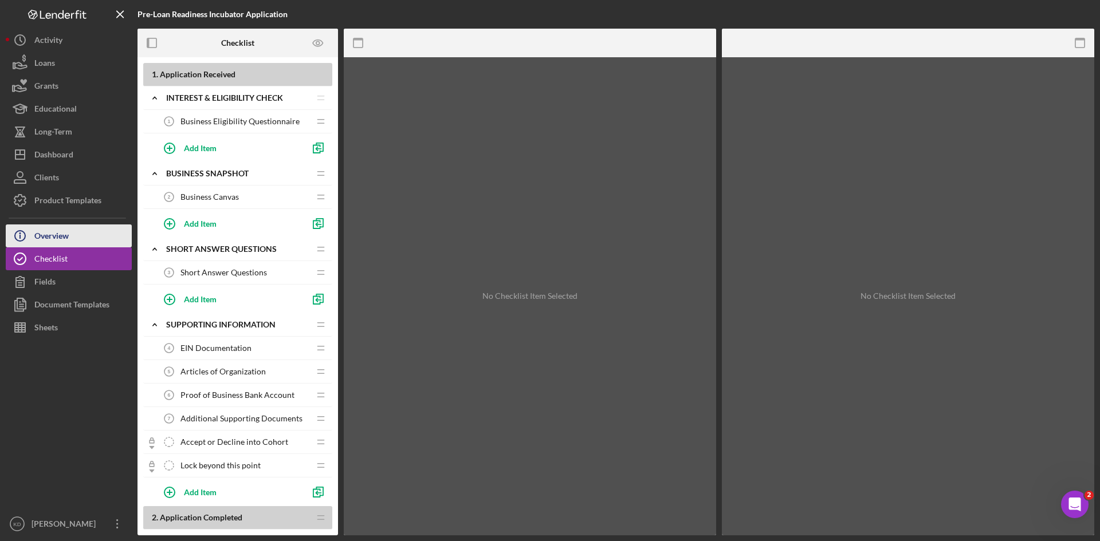
click at [65, 240] on div "Overview" at bounding box center [51, 238] width 34 height 26
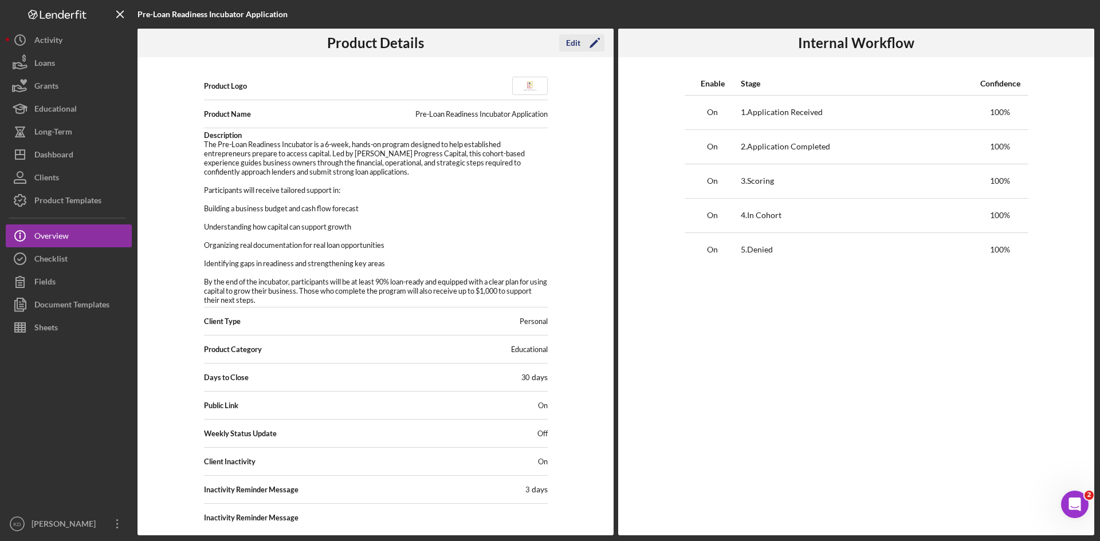
click at [578, 36] on div "Edit" at bounding box center [573, 42] width 14 height 17
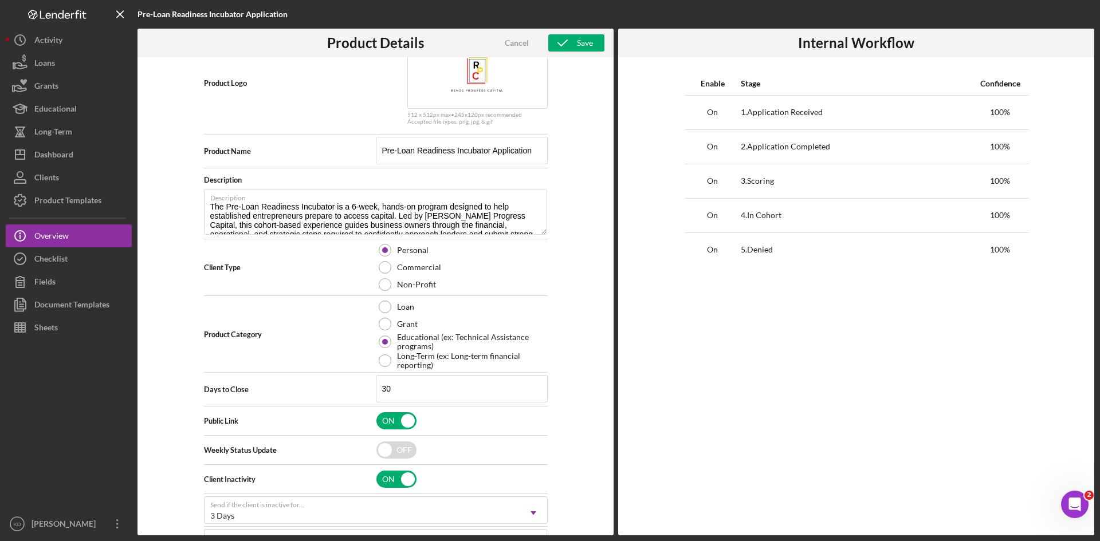
scroll to position [99, 0]
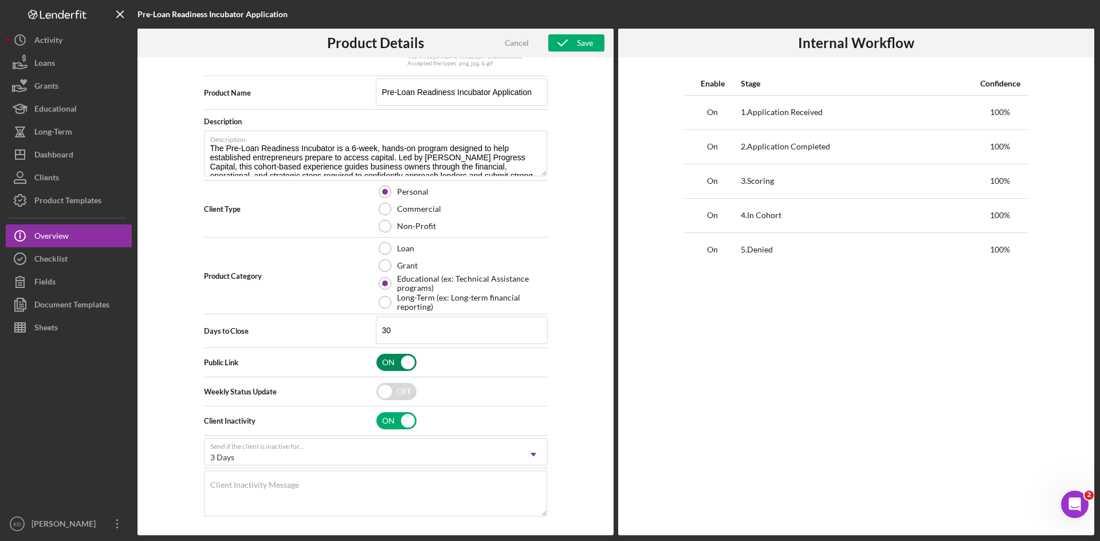
click at [396, 360] on input "checkbox" at bounding box center [396, 362] width 40 height 17
checkbox input "false"
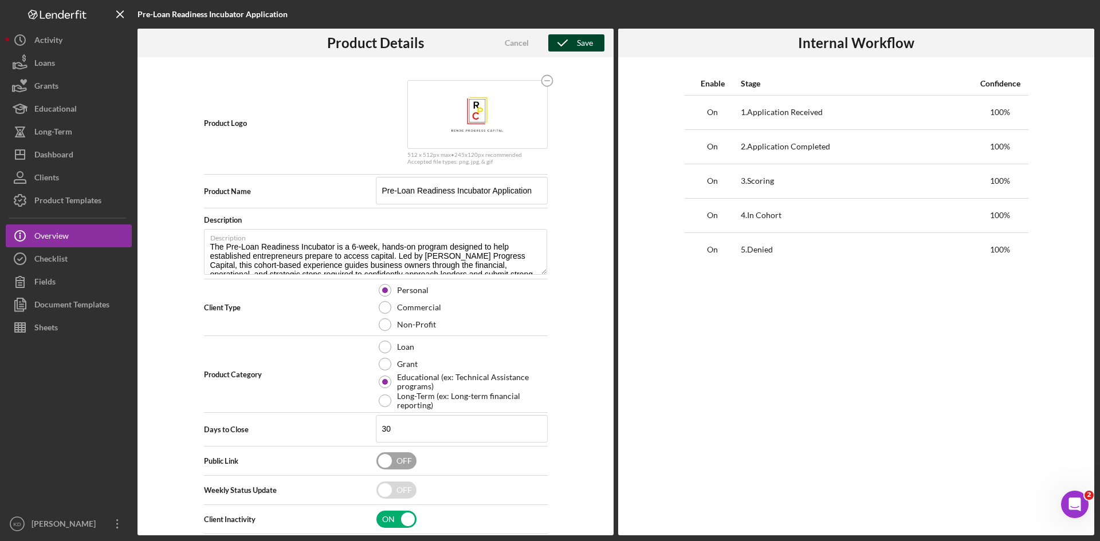
click at [581, 44] on div "Save" at bounding box center [585, 42] width 16 height 17
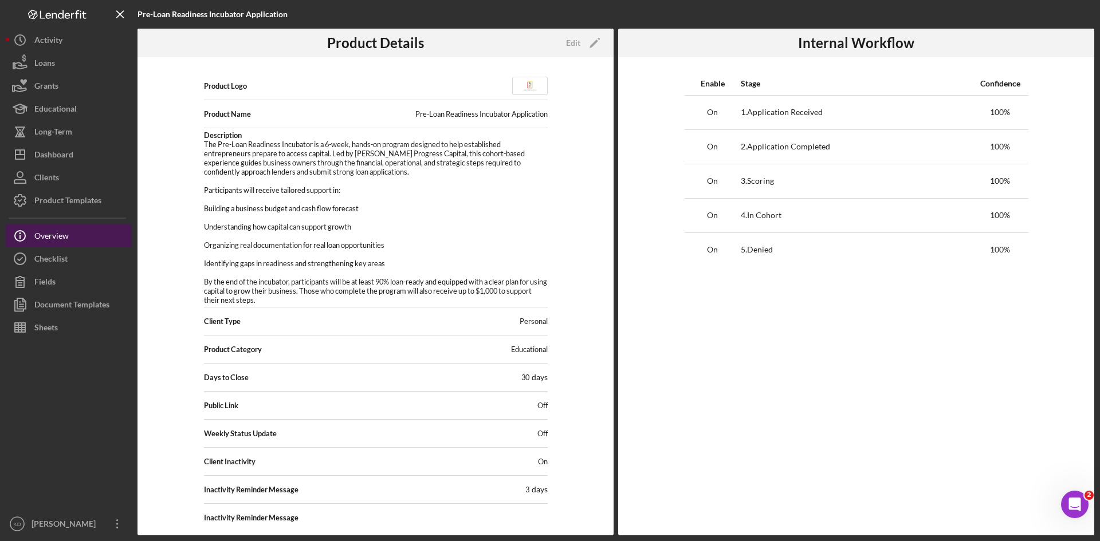
click at [75, 236] on button "Icon/Info Overview" at bounding box center [69, 236] width 126 height 23
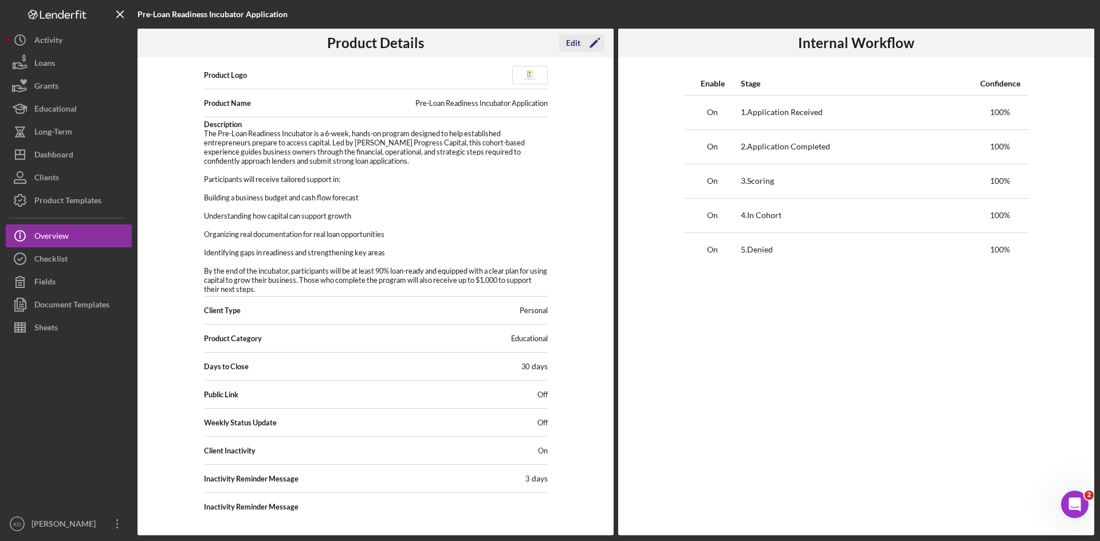
click at [586, 44] on icon "Icon/Edit" at bounding box center [594, 43] width 29 height 29
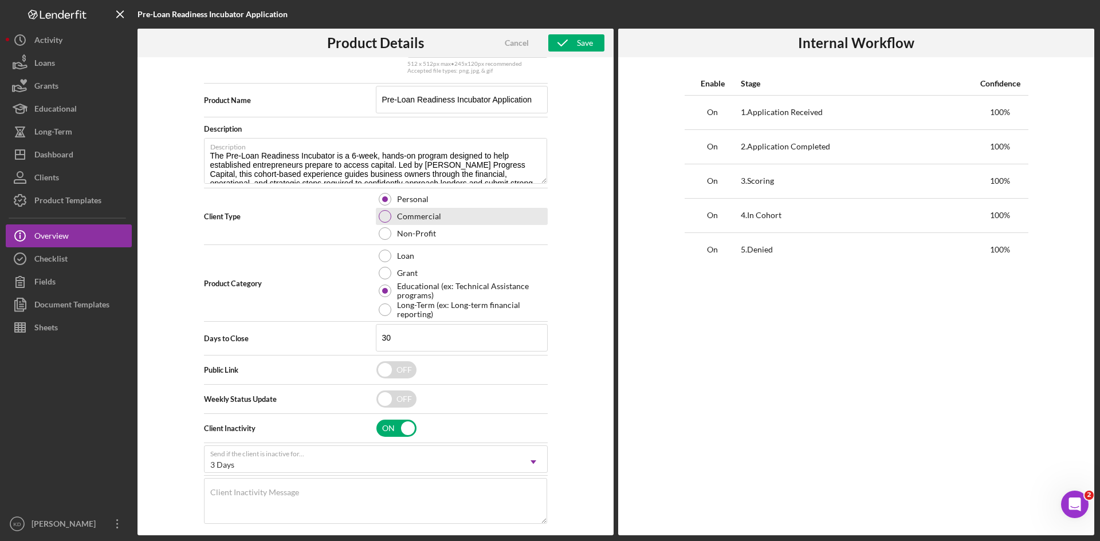
scroll to position [99, 0]
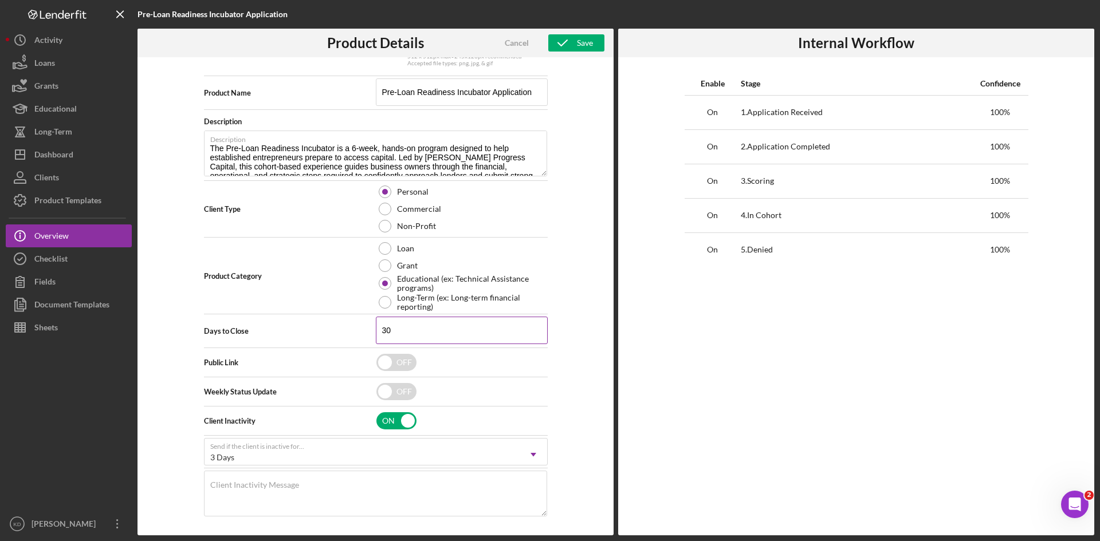
click at [490, 336] on input "30" at bounding box center [462, 330] width 172 height 27
type input "120"
click at [396, 361] on input "checkbox" at bounding box center [396, 362] width 40 height 17
checkbox input "true"
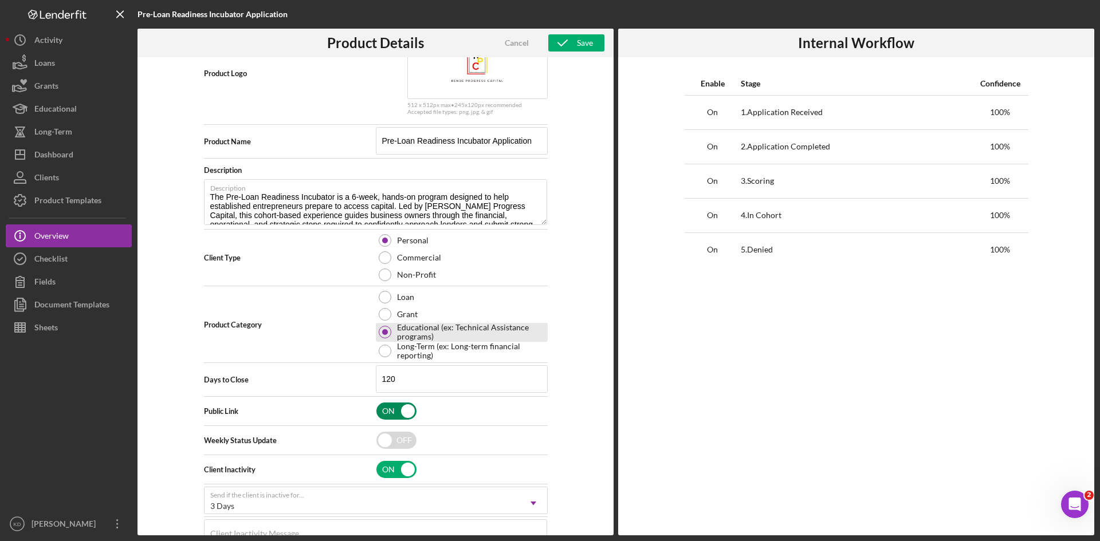
scroll to position [0, 0]
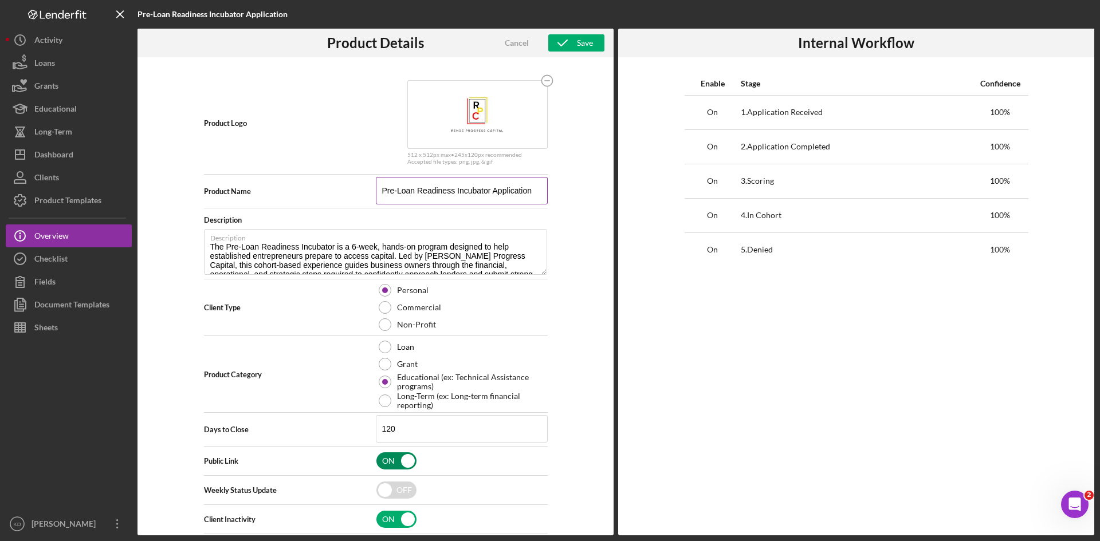
click at [380, 192] on input "Pre-Loan Readiness Incubator Application" at bounding box center [462, 190] width 172 height 27
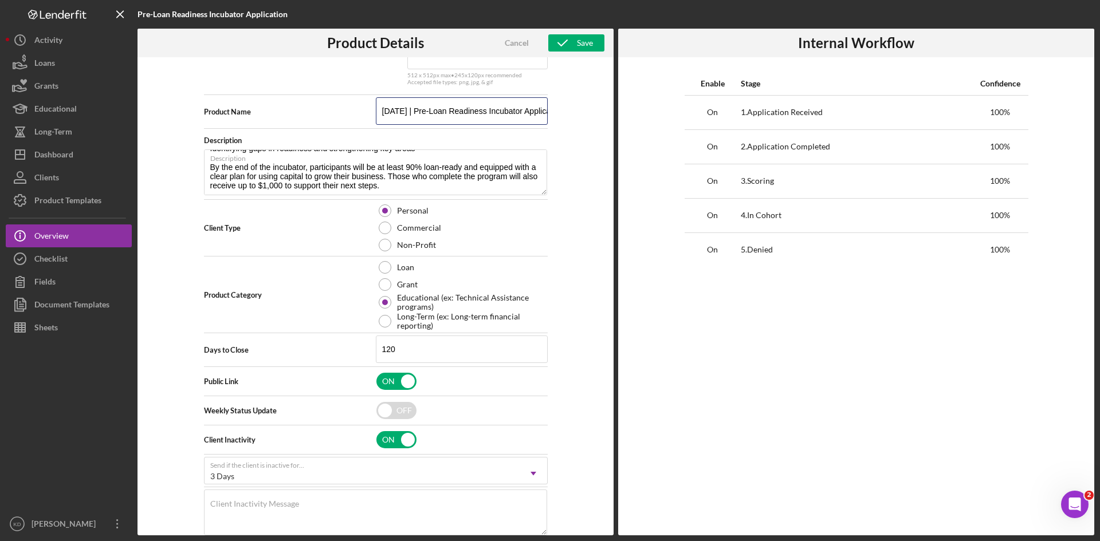
scroll to position [99, 0]
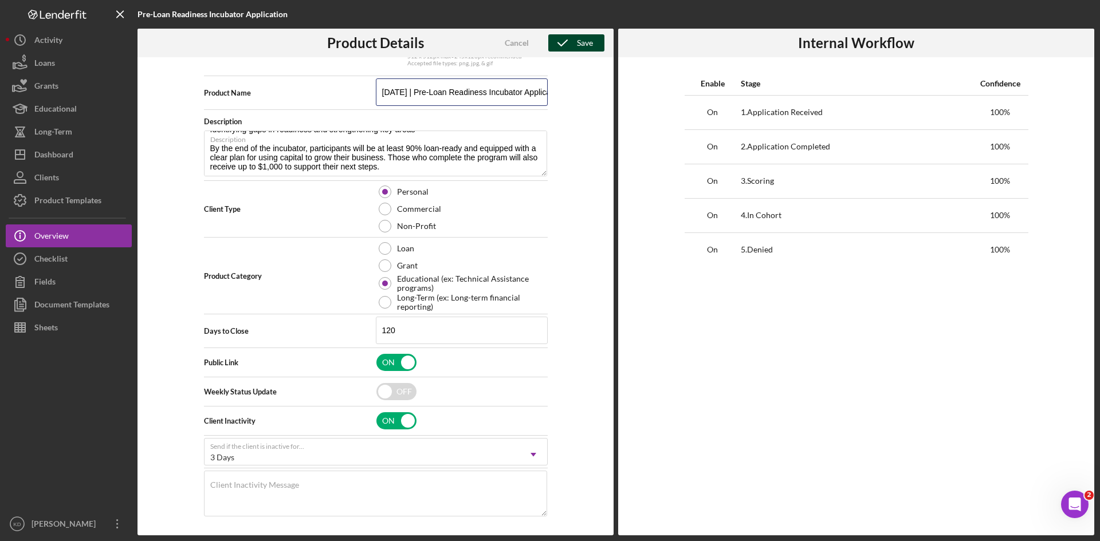
type input "Jan 2026 | Pre-Loan Readiness Incubator Application"
click at [583, 41] on div "Save" at bounding box center [585, 42] width 16 height 17
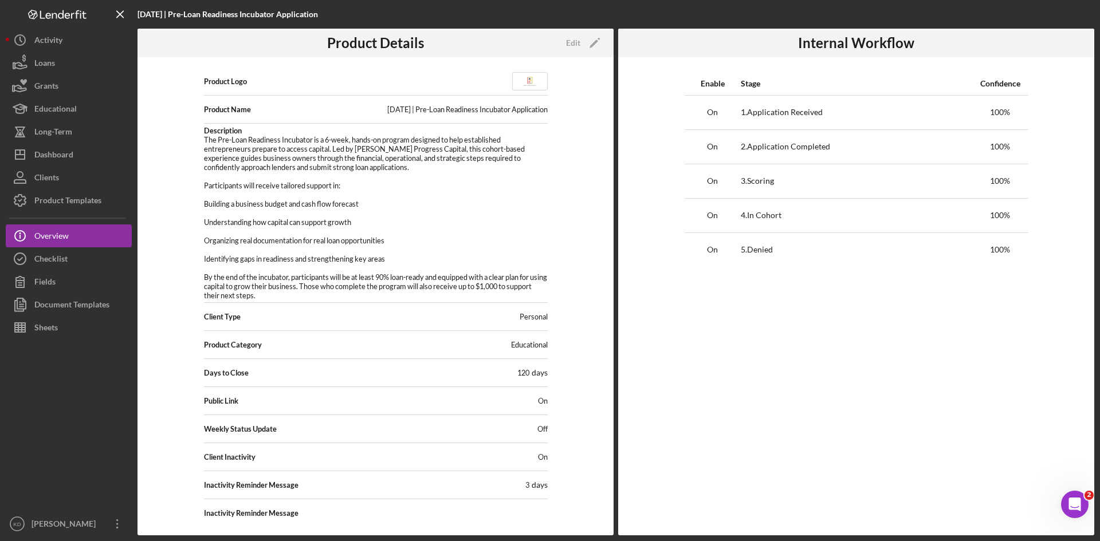
scroll to position [0, 0]
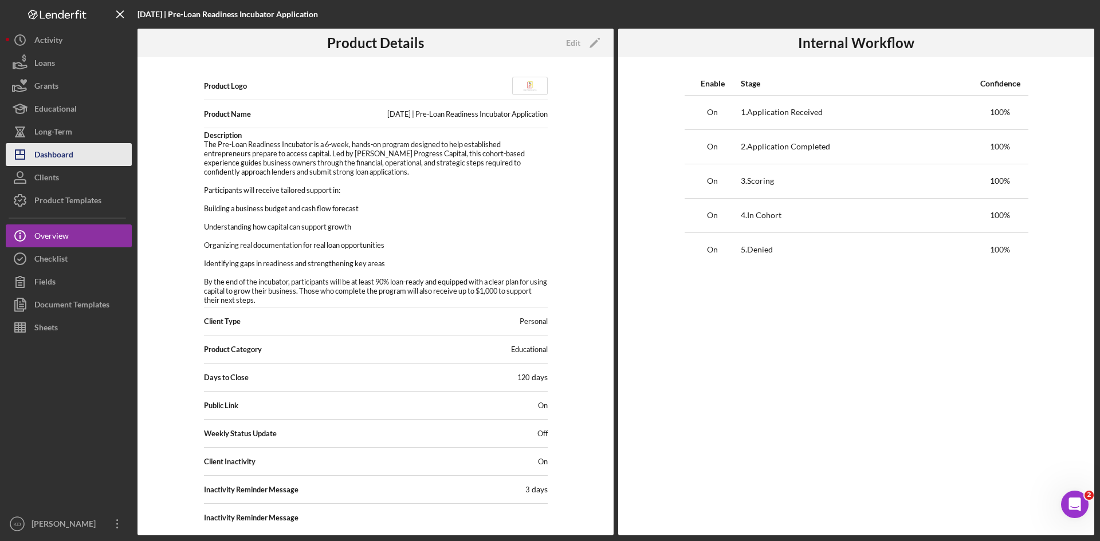
click at [60, 155] on div "Dashboard" at bounding box center [53, 156] width 39 height 26
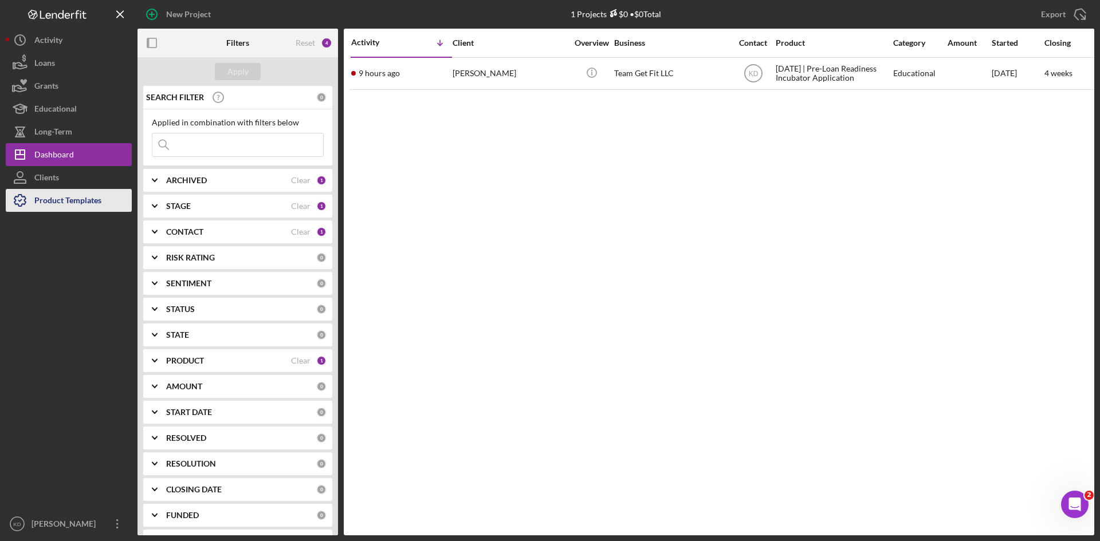
click at [61, 200] on div "Product Templates" at bounding box center [67, 202] width 67 height 26
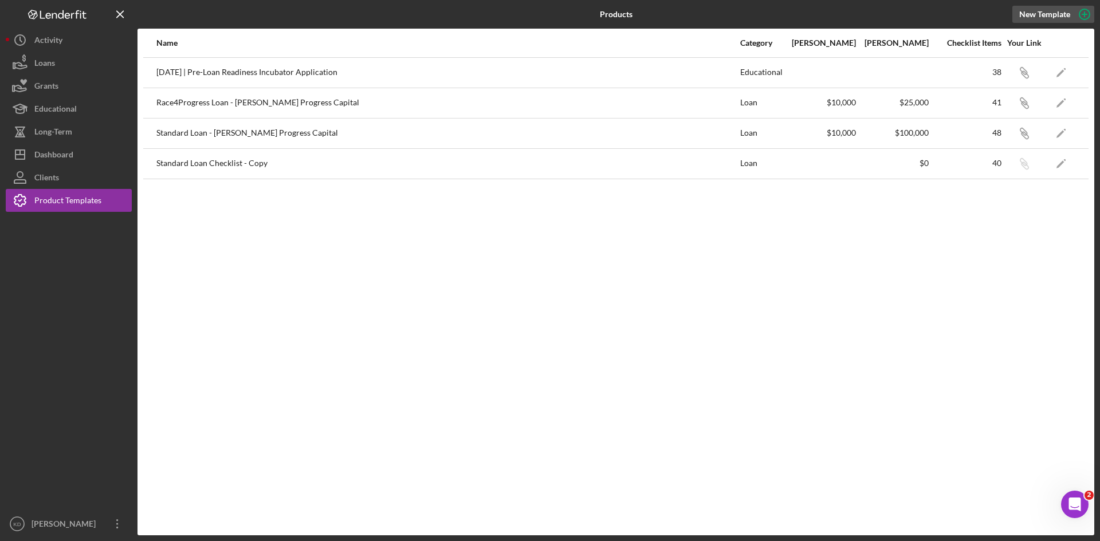
click at [1077, 16] on icon "button" at bounding box center [1084, 14] width 29 height 29
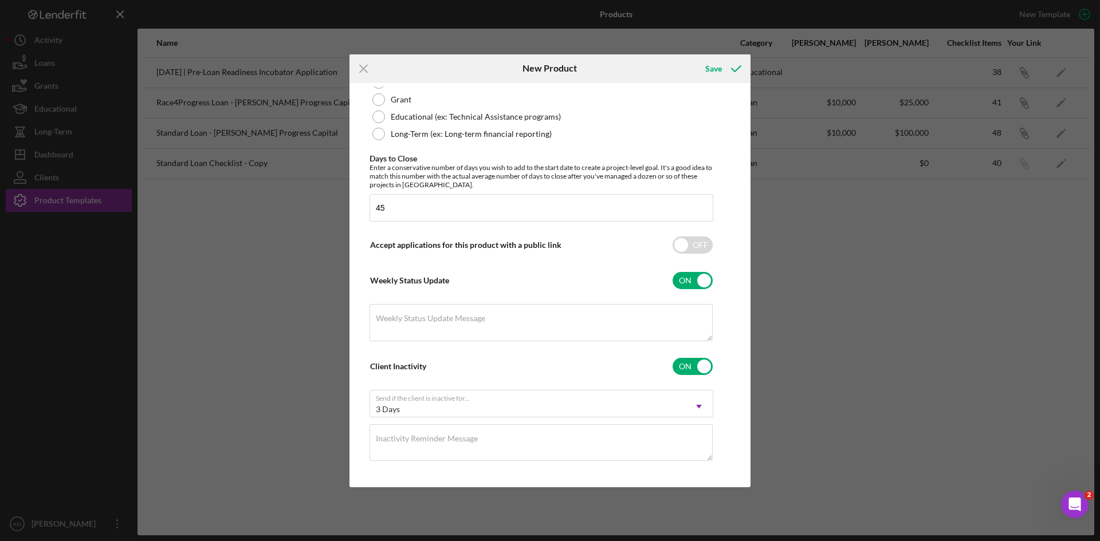
scroll to position [317, 0]
click at [370, 66] on icon "Icon/Menu Close" at bounding box center [363, 68] width 29 height 29
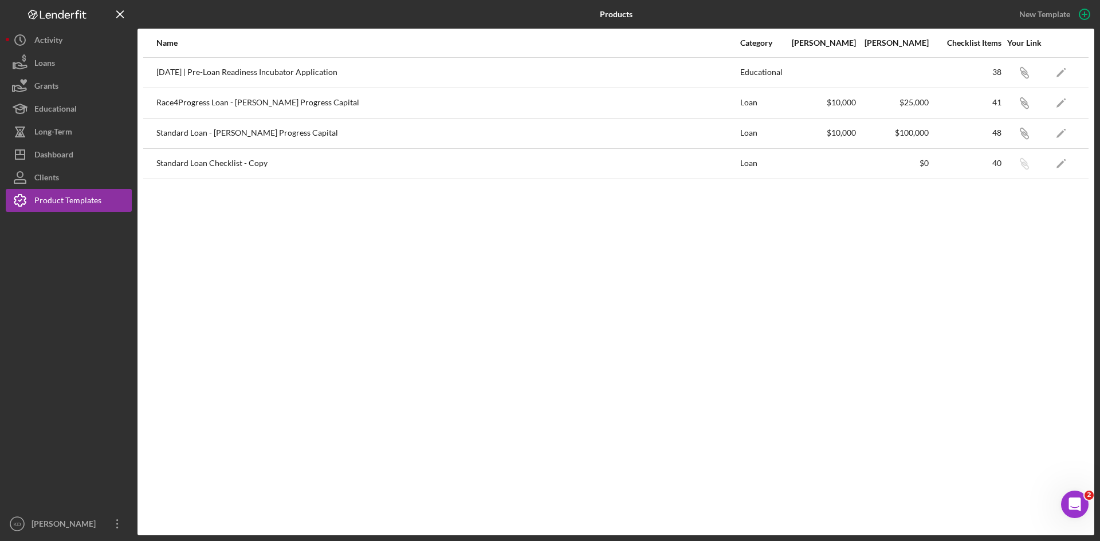
click at [729, 329] on div "Name Category Min Amount Max Amount Checklist Items Your Link Jan 2026 | Pre-Lo…" at bounding box center [615, 282] width 957 height 507
click at [45, 147] on div "Dashboard" at bounding box center [53, 156] width 39 height 26
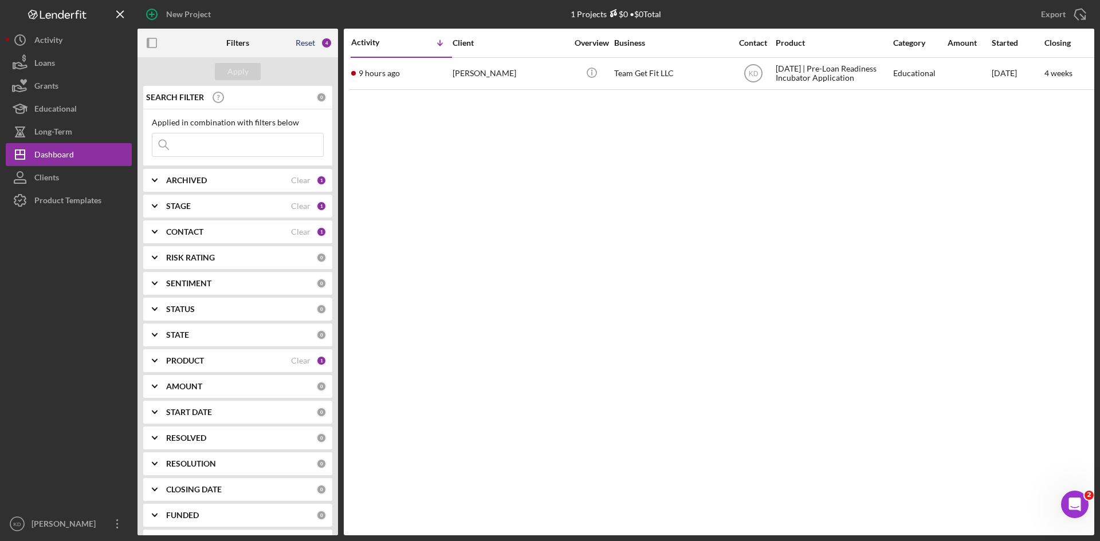
click at [309, 42] on div "Reset" at bounding box center [305, 42] width 19 height 9
click at [246, 74] on div "Apply" at bounding box center [237, 71] width 21 height 17
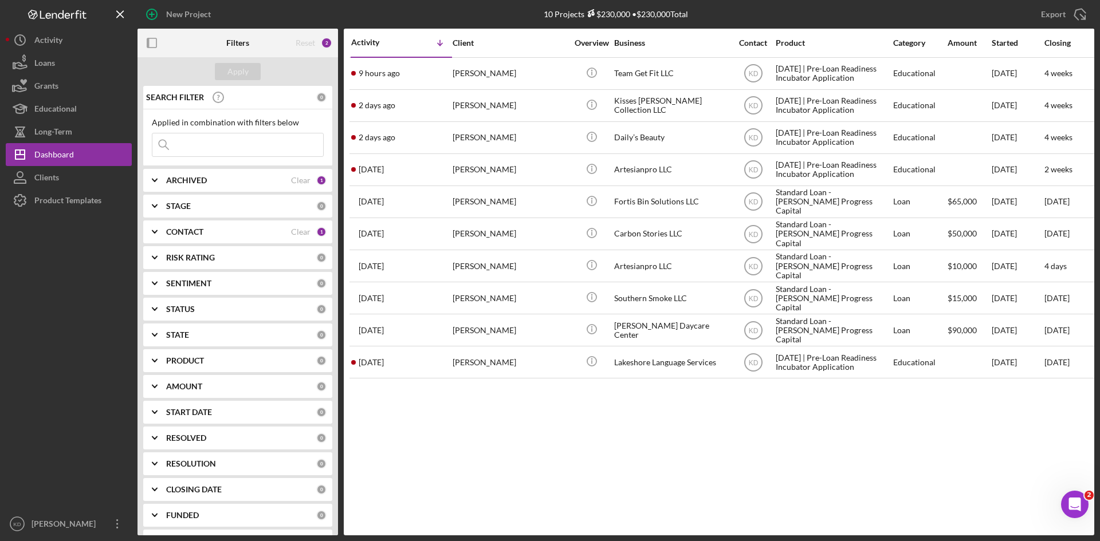
click at [315, 45] on div "Reset" at bounding box center [305, 42] width 19 height 9
click at [328, 43] on div "2" at bounding box center [326, 42] width 11 height 11
click at [326, 42] on div "2" at bounding box center [326, 42] width 11 height 11
click at [184, 180] on b "ARCHIVED" at bounding box center [186, 180] width 41 height 9
click at [184, 181] on b "ARCHIVED" at bounding box center [186, 180] width 41 height 9
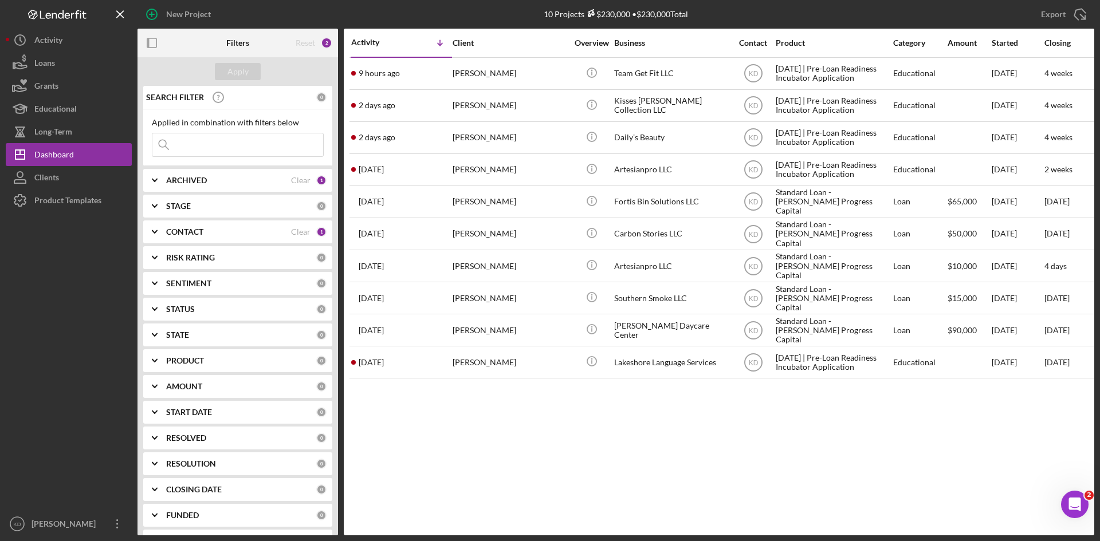
click at [195, 208] on div "STAGE" at bounding box center [241, 206] width 150 height 9
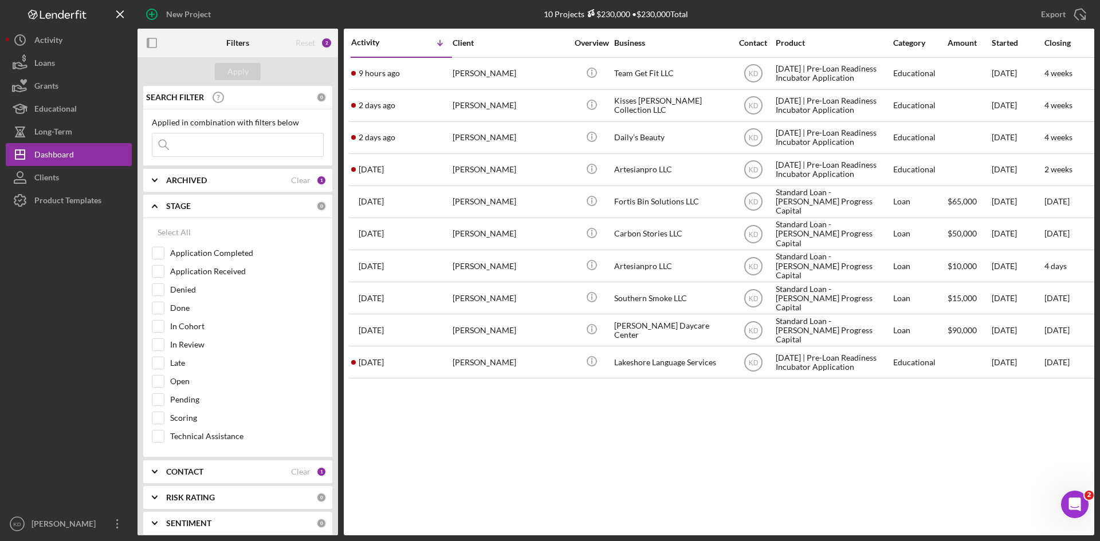
click at [194, 209] on div "STAGE" at bounding box center [241, 206] width 150 height 9
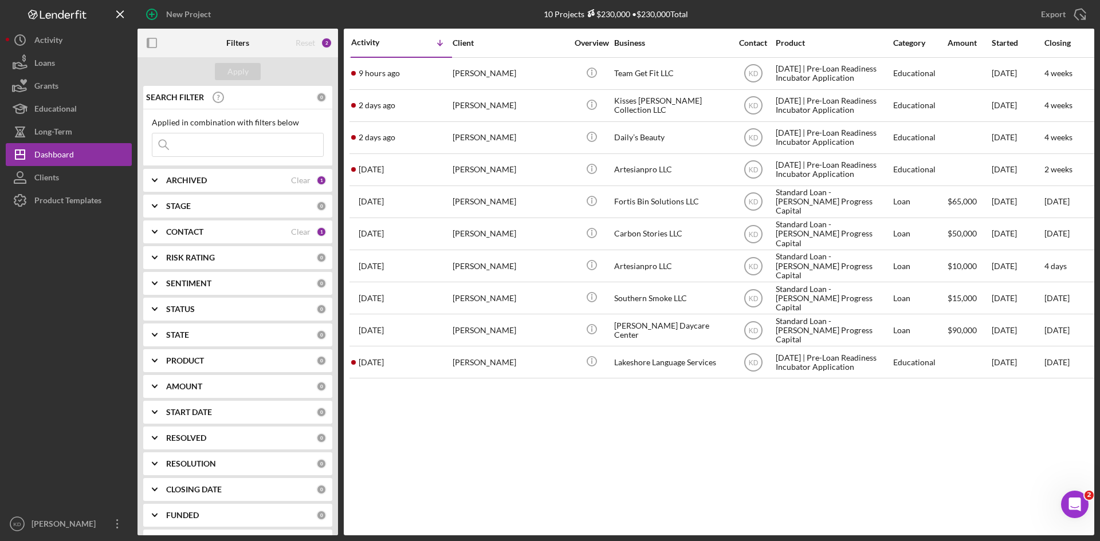
click at [211, 238] on div "CONTACT Clear 1" at bounding box center [246, 232] width 160 height 23
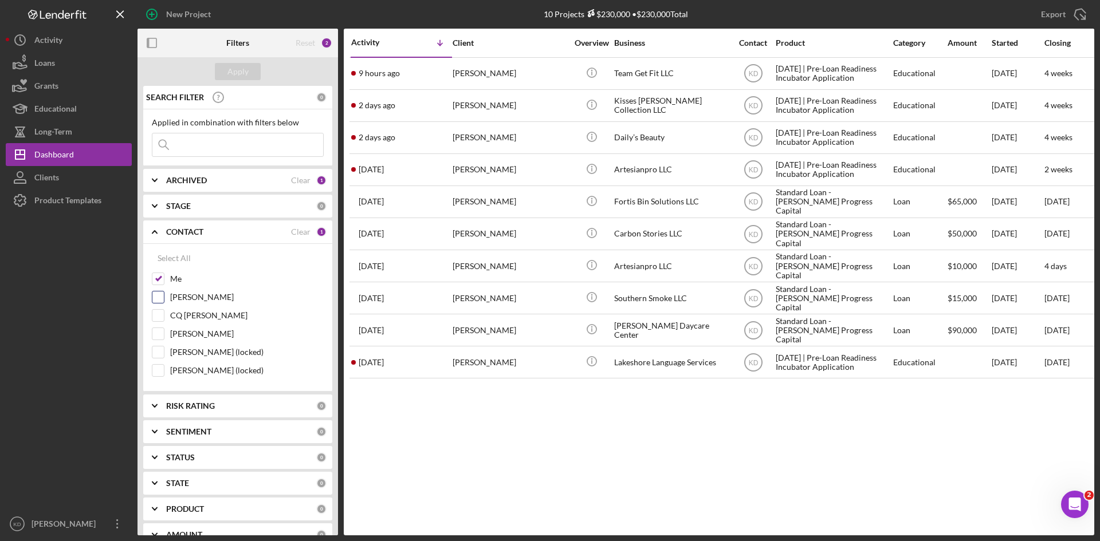
click at [162, 297] on input "[PERSON_NAME]" at bounding box center [157, 297] width 11 height 11
checkbox input "true"
click at [159, 276] on input "Me" at bounding box center [157, 278] width 11 height 11
checkbox input "false"
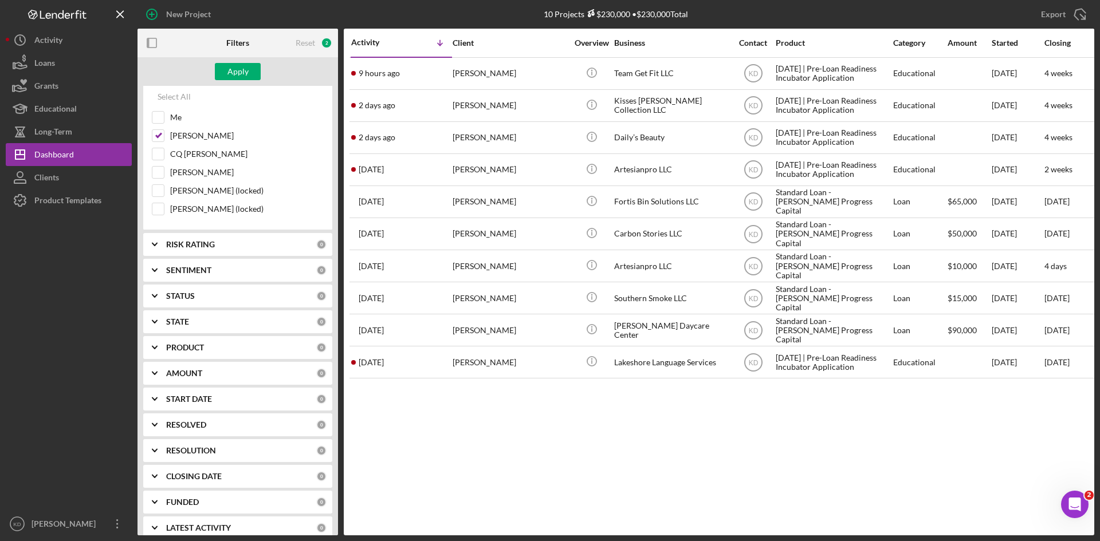
scroll to position [172, 0]
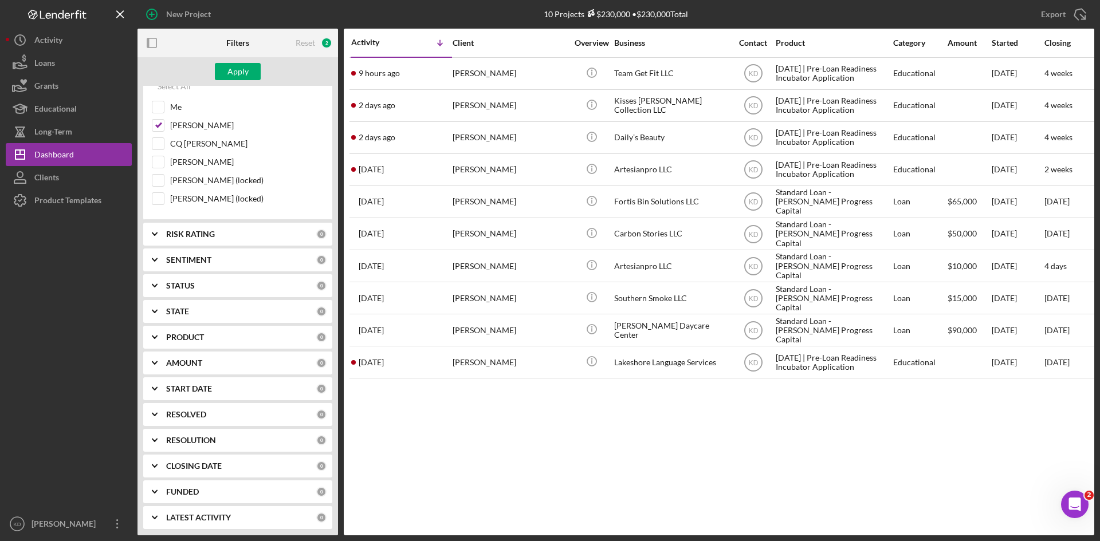
click at [198, 334] on b "PRODUCT" at bounding box center [185, 337] width 38 height 9
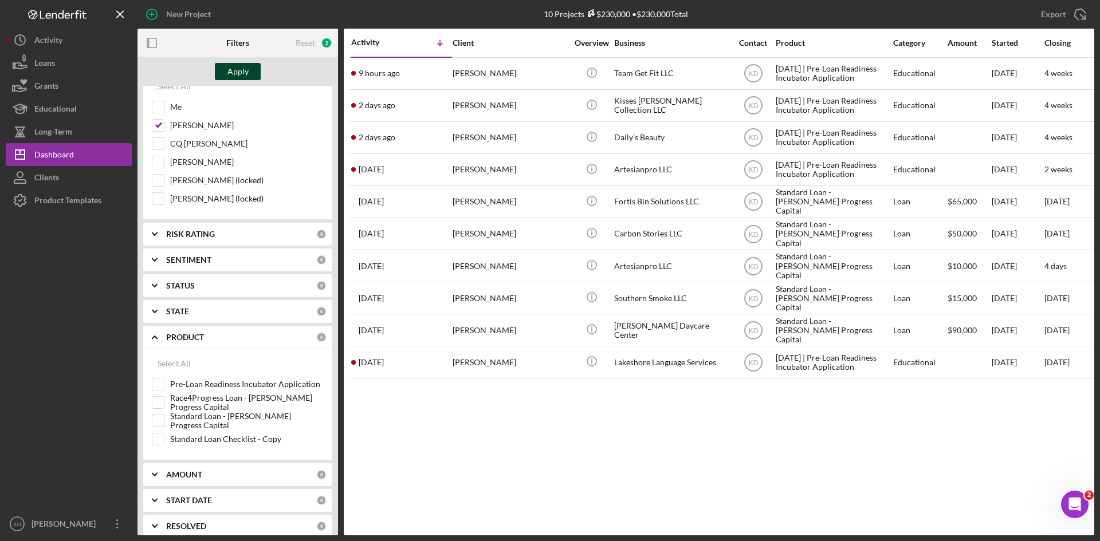
click at [238, 71] on div "Apply" at bounding box center [237, 71] width 21 height 17
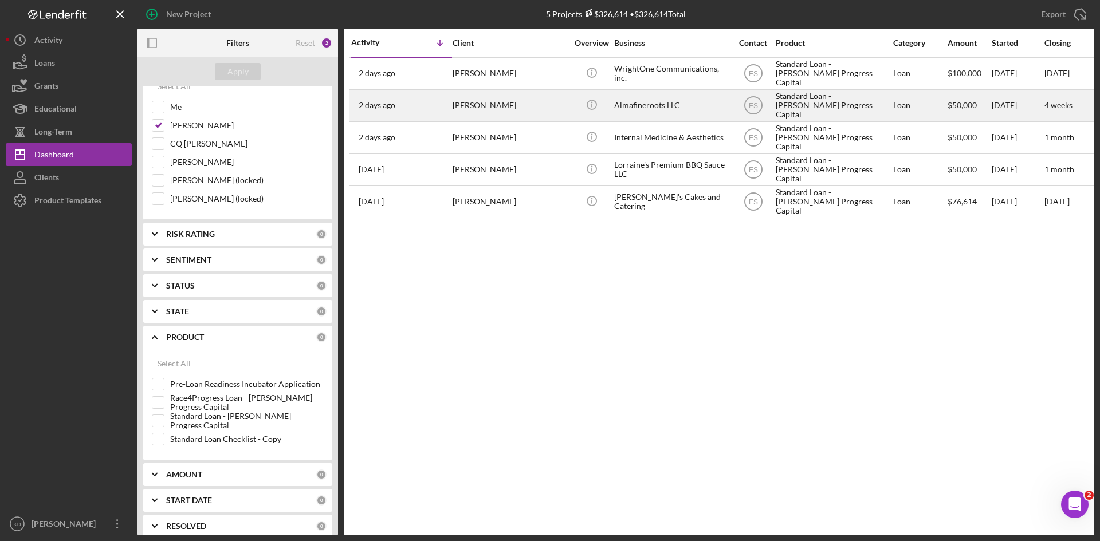
click at [687, 109] on div "Almafineroots LLC" at bounding box center [671, 106] width 115 height 30
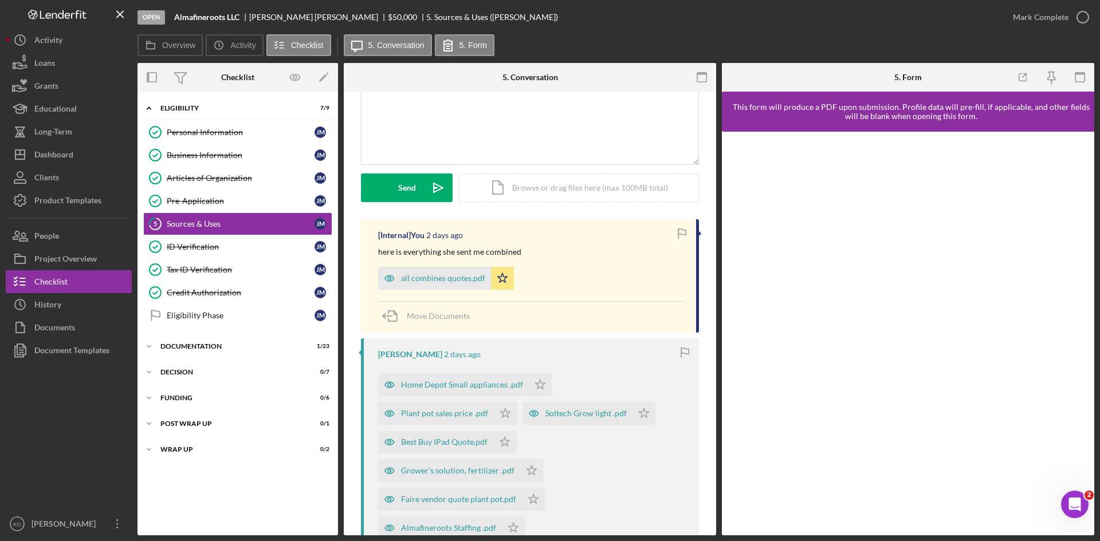
scroll to position [172, 0]
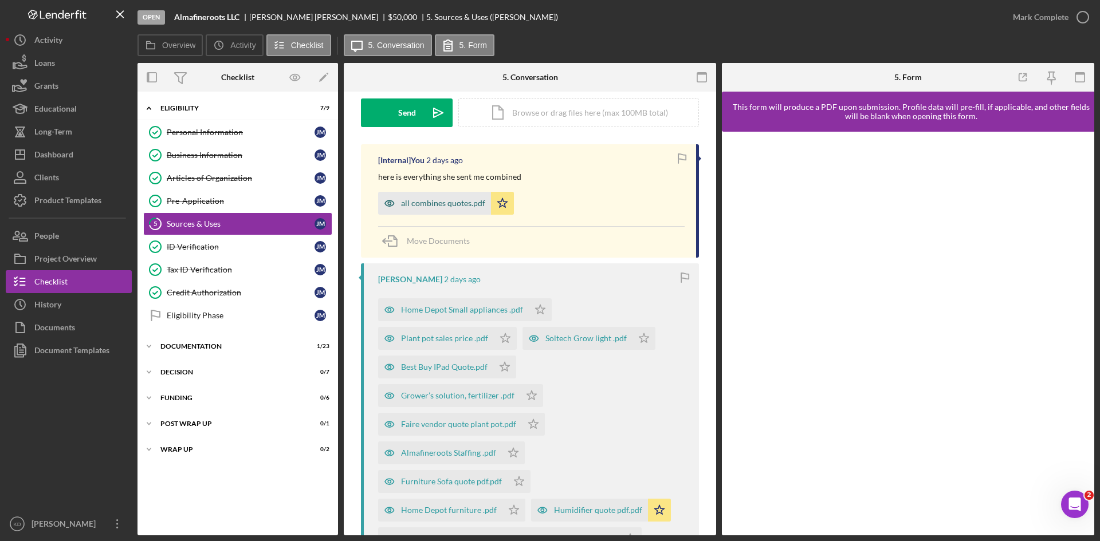
click at [431, 204] on div "all combines quotes.pdf" at bounding box center [443, 203] width 84 height 9
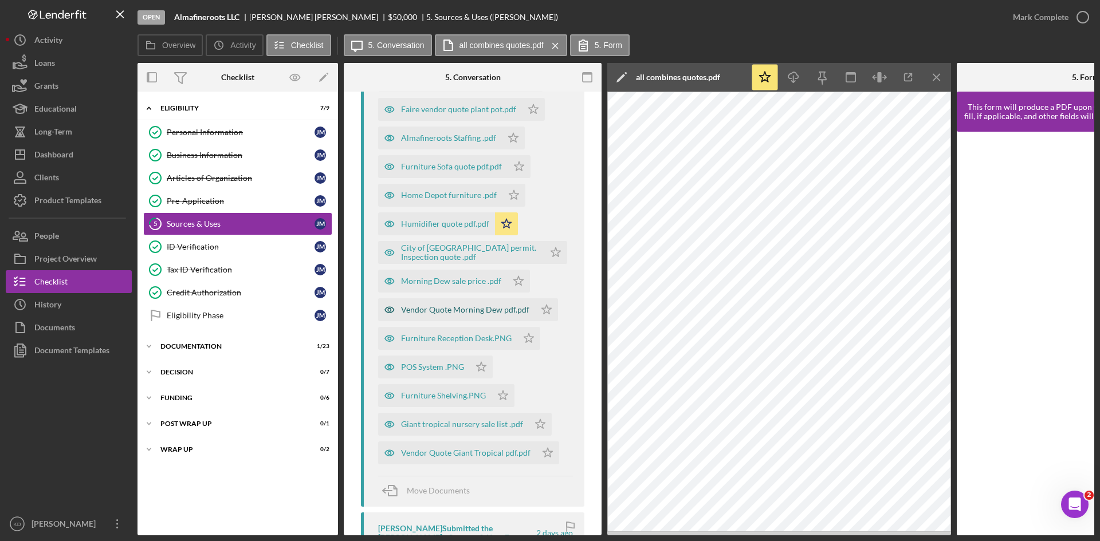
scroll to position [630, 0]
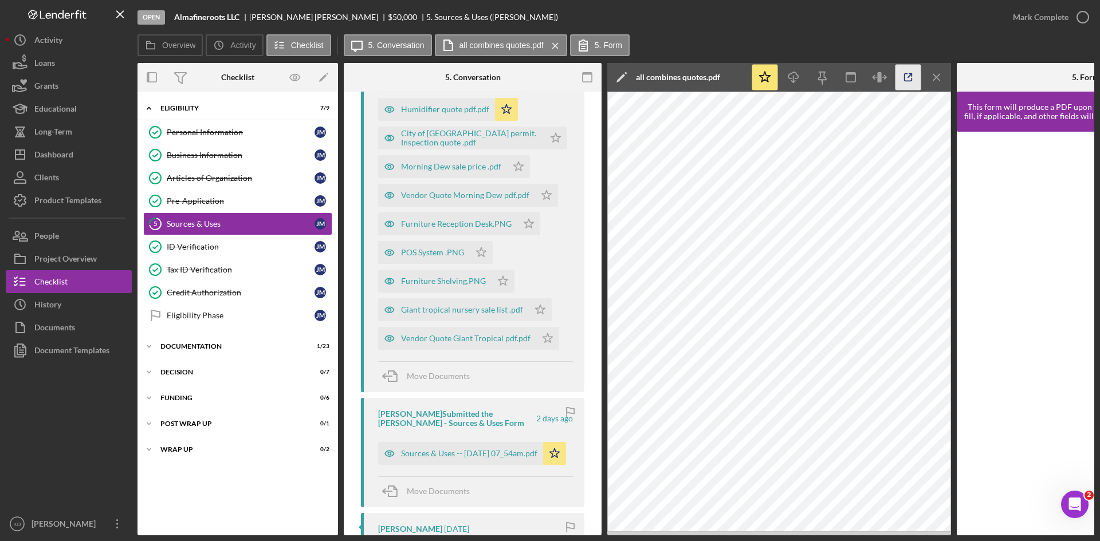
click at [909, 82] on icon "button" at bounding box center [908, 78] width 26 height 26
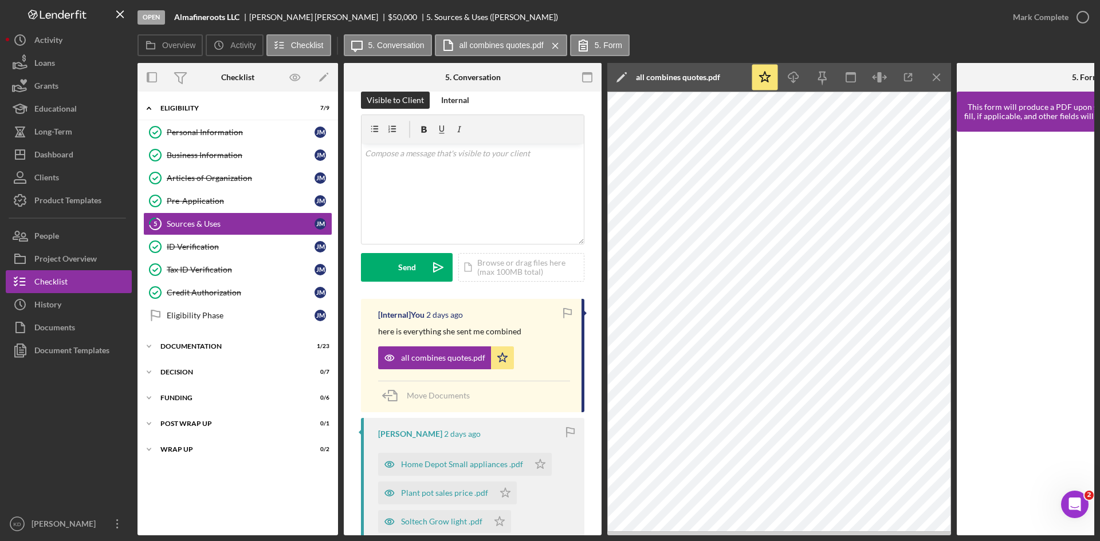
scroll to position [0, 0]
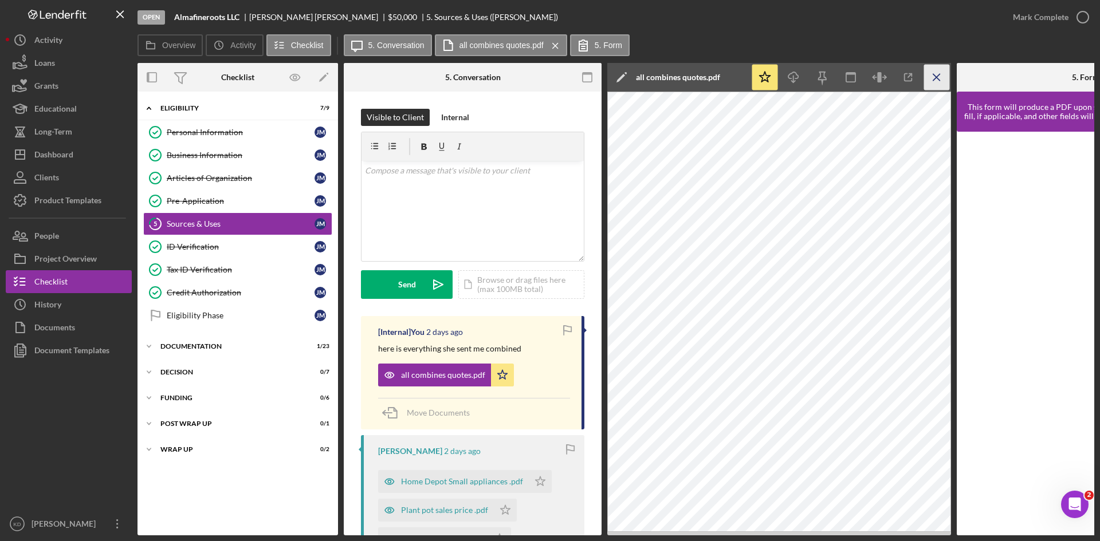
click at [934, 73] on icon "Icon/Menu Close" at bounding box center [937, 78] width 26 height 26
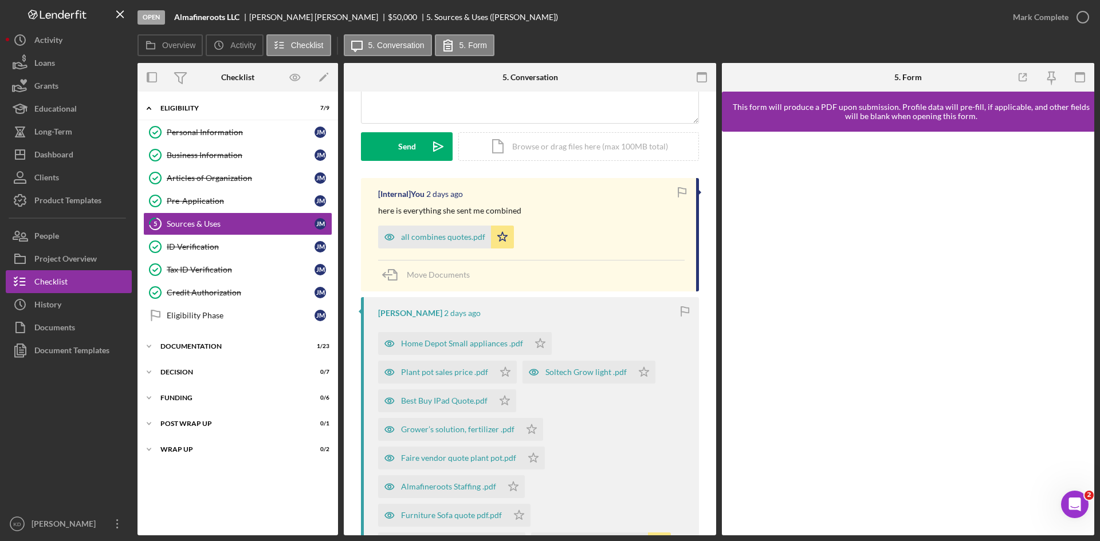
scroll to position [172, 0]
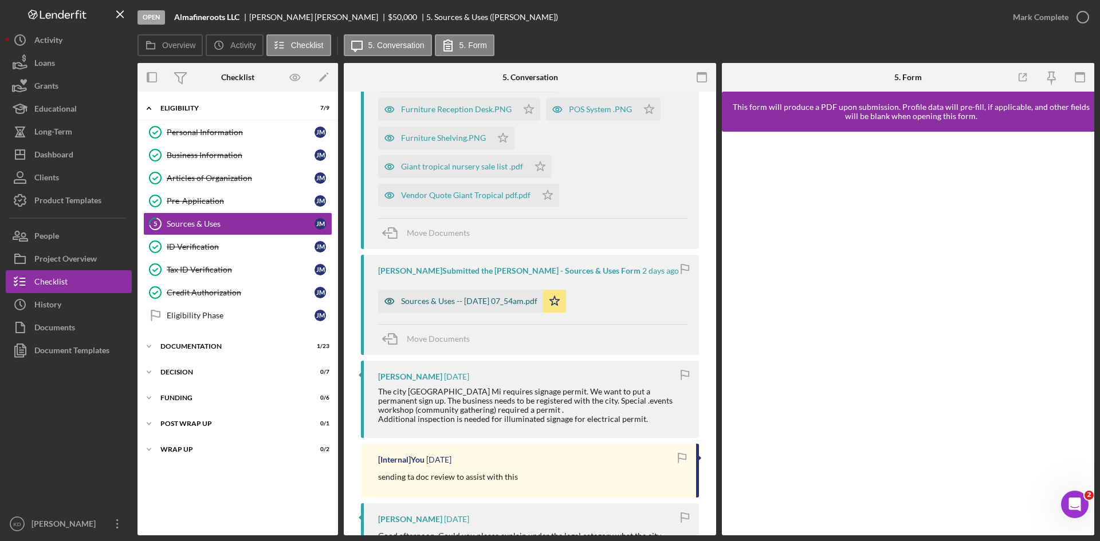
click at [484, 300] on div "Sources & Uses -- 2025-10-13 07_54am.pdf" at bounding box center [469, 301] width 136 height 9
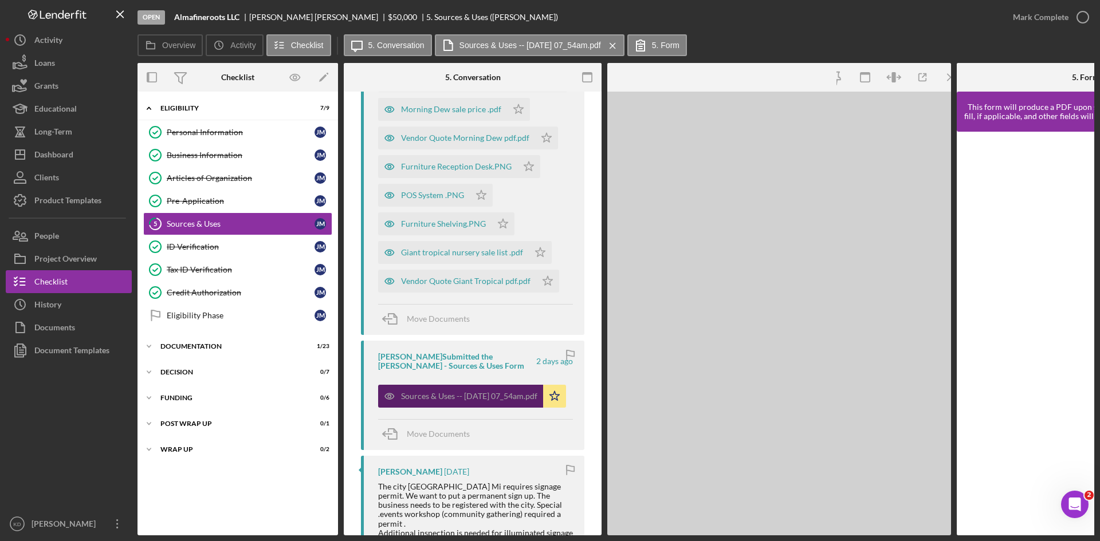
scroll to position [745, 0]
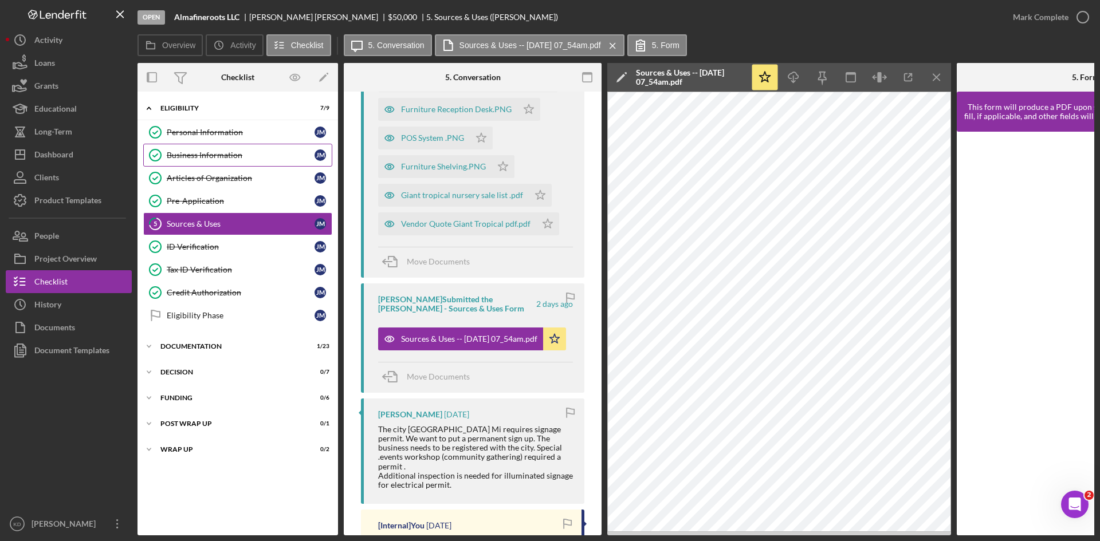
drag, startPoint x: 192, startPoint y: 146, endPoint x: 195, endPoint y: 152, distance: 6.9
click at [195, 153] on link "Business Information Business Information J M" at bounding box center [237, 155] width 189 height 23
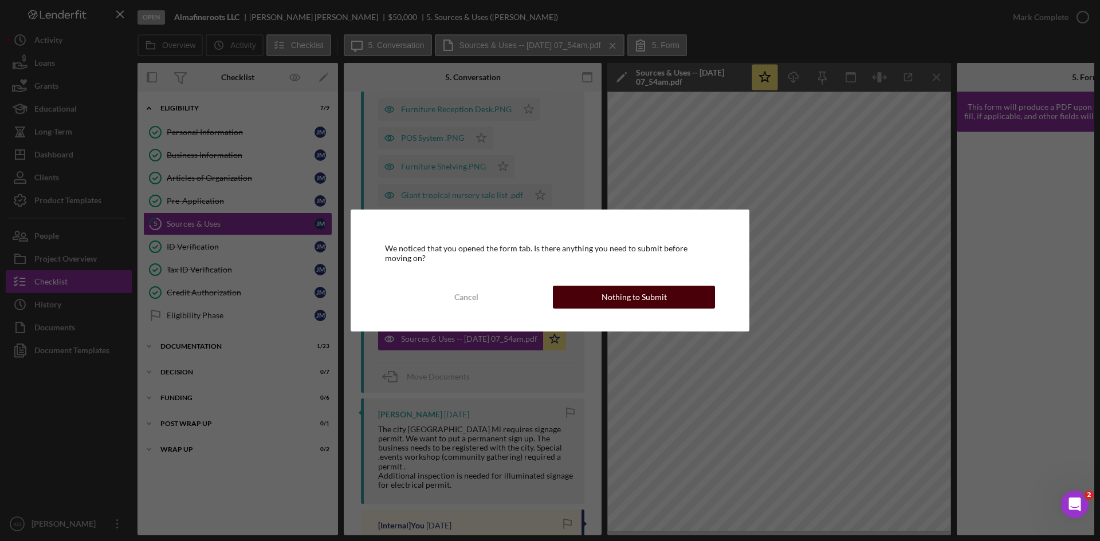
click at [673, 291] on button "Nothing to Submit" at bounding box center [634, 297] width 162 height 23
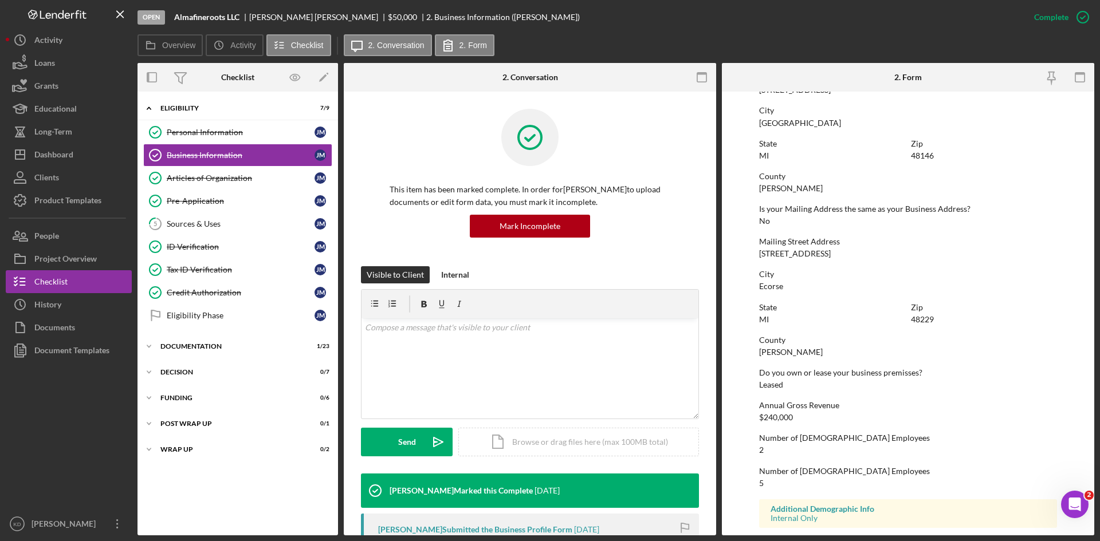
scroll to position [379, 0]
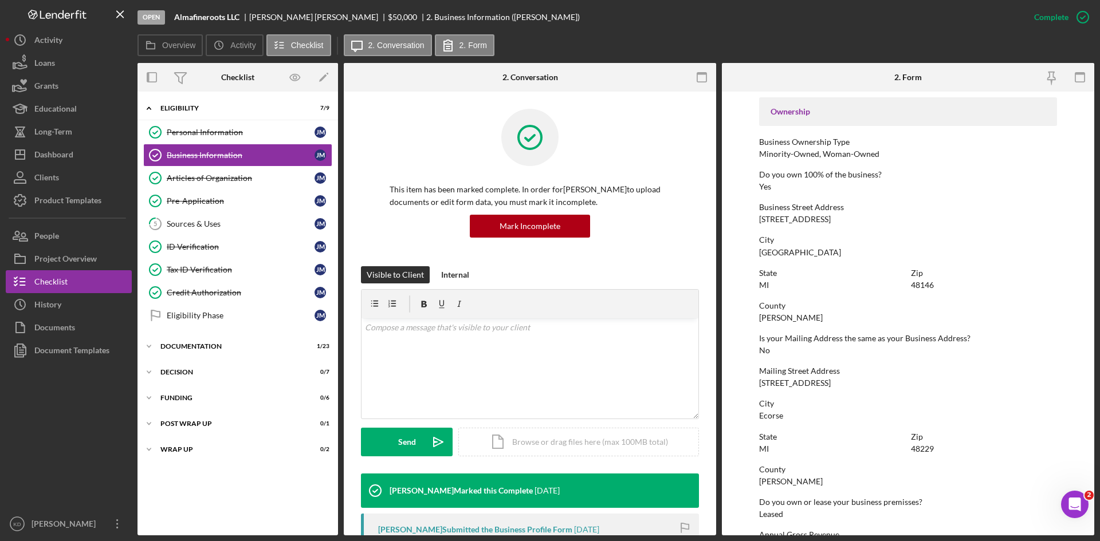
drag, startPoint x: 760, startPoint y: 218, endPoint x: 864, endPoint y: 221, distance: 103.7
click at [864, 221] on div "Business Street Address 1118 Southfield Road" at bounding box center [908, 213] width 298 height 21
copy div "1118 Southfield Road"
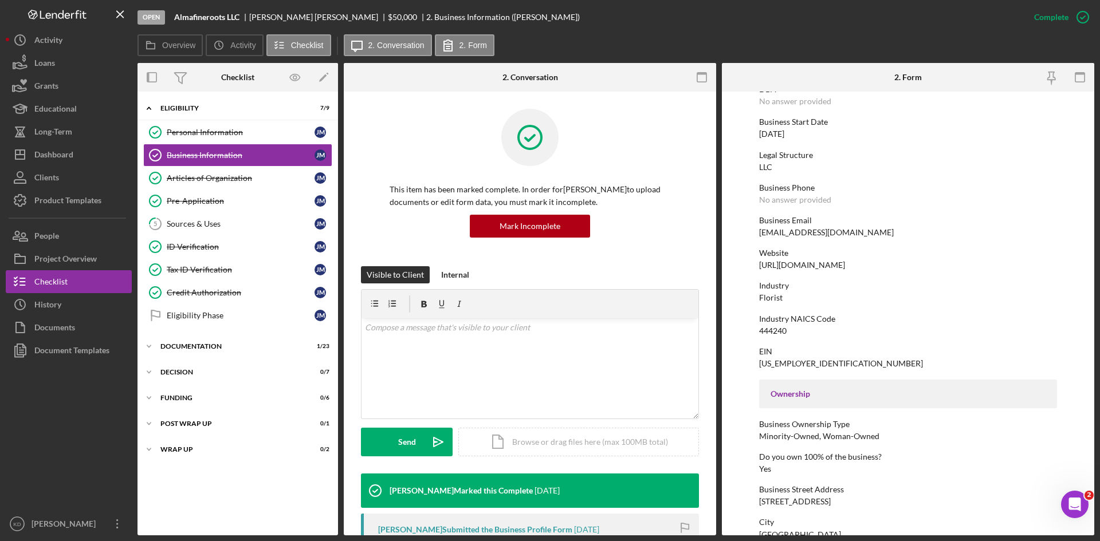
scroll to position [93, 0]
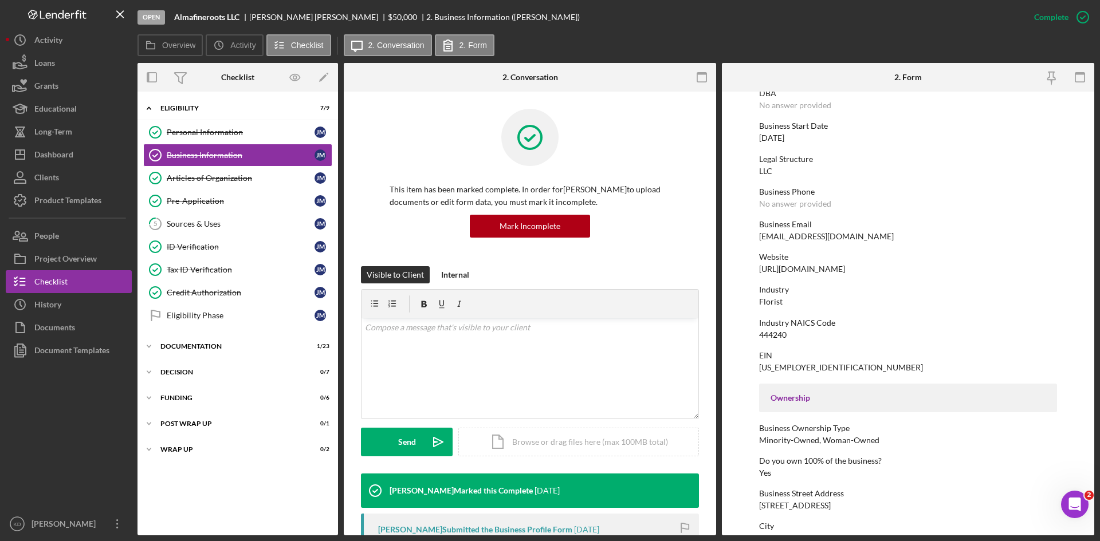
drag, startPoint x: 835, startPoint y: 269, endPoint x: 759, endPoint y: 270, distance: 75.6
click at [759, 270] on div "Website https://www.almafineroots.com" at bounding box center [908, 263] width 298 height 21
copy div "https://www.almafineroots.com"
click at [207, 349] on div "Documentation" at bounding box center [241, 346] width 163 height 7
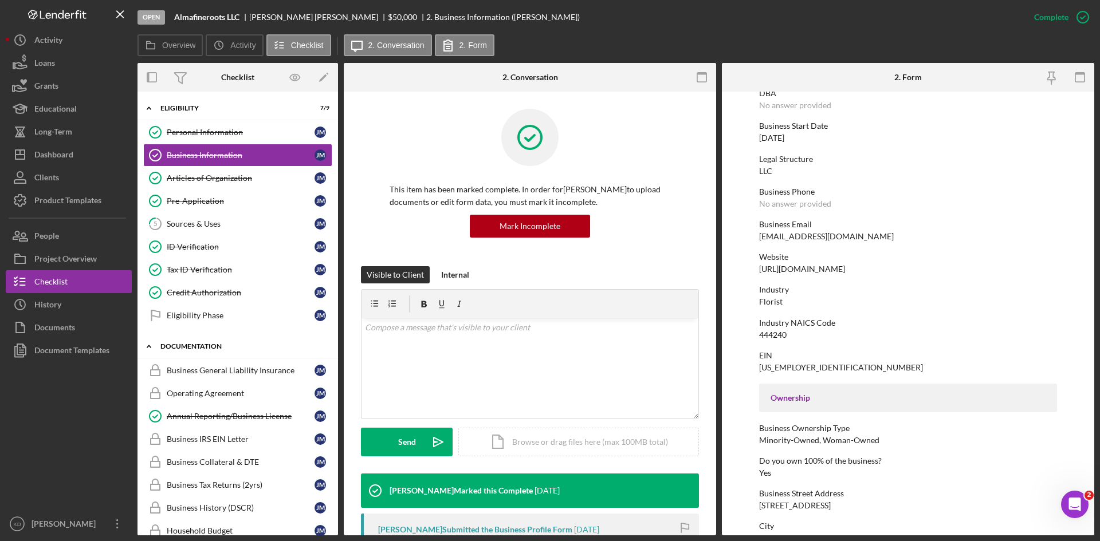
click at [206, 349] on div "Documentation" at bounding box center [241, 346] width 163 height 7
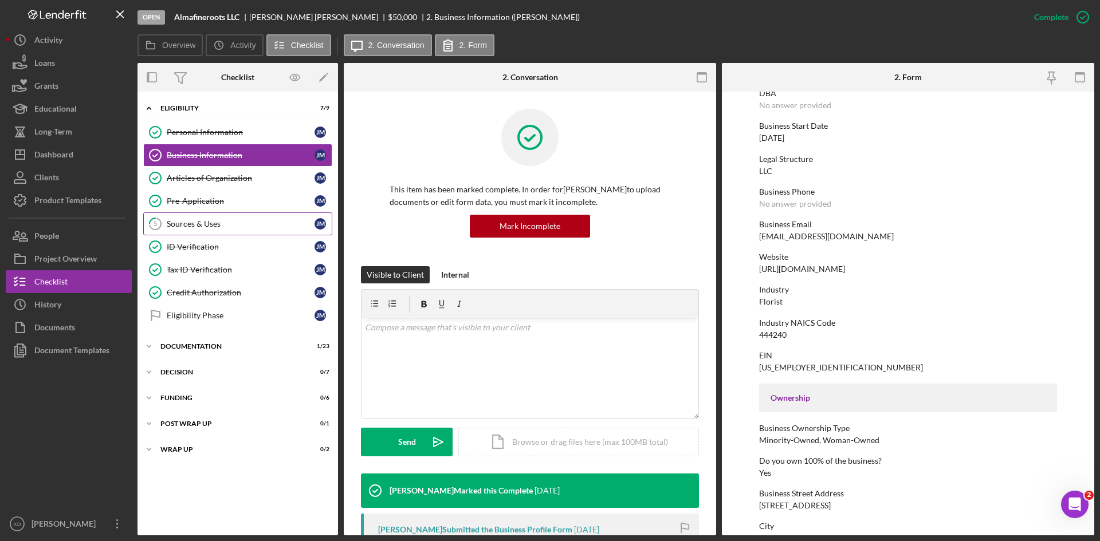
click at [235, 221] on div "Sources & Uses" at bounding box center [241, 223] width 148 height 9
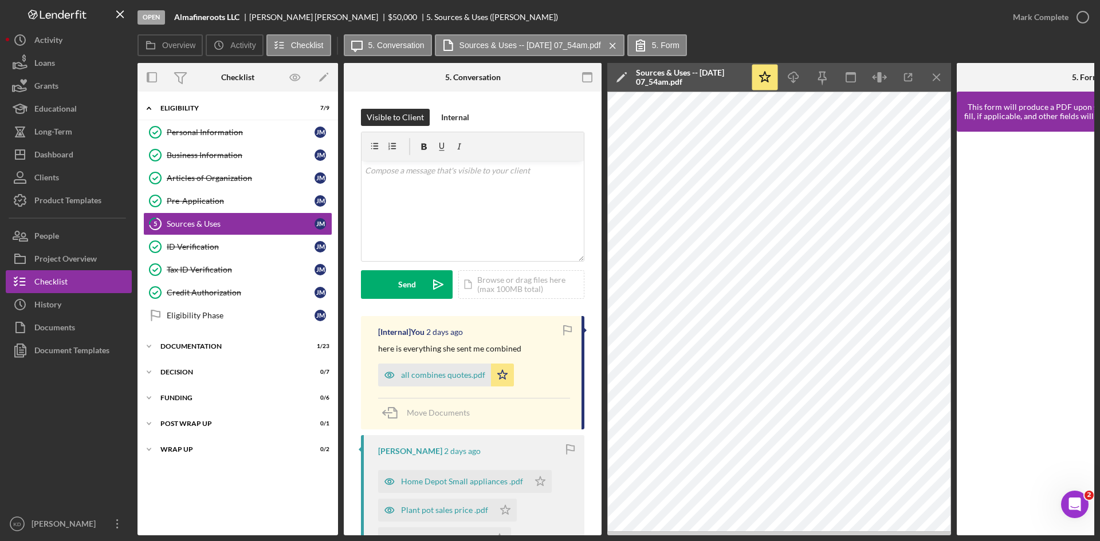
click at [968, 288] on iframe at bounding box center [1086, 333] width 236 height 381
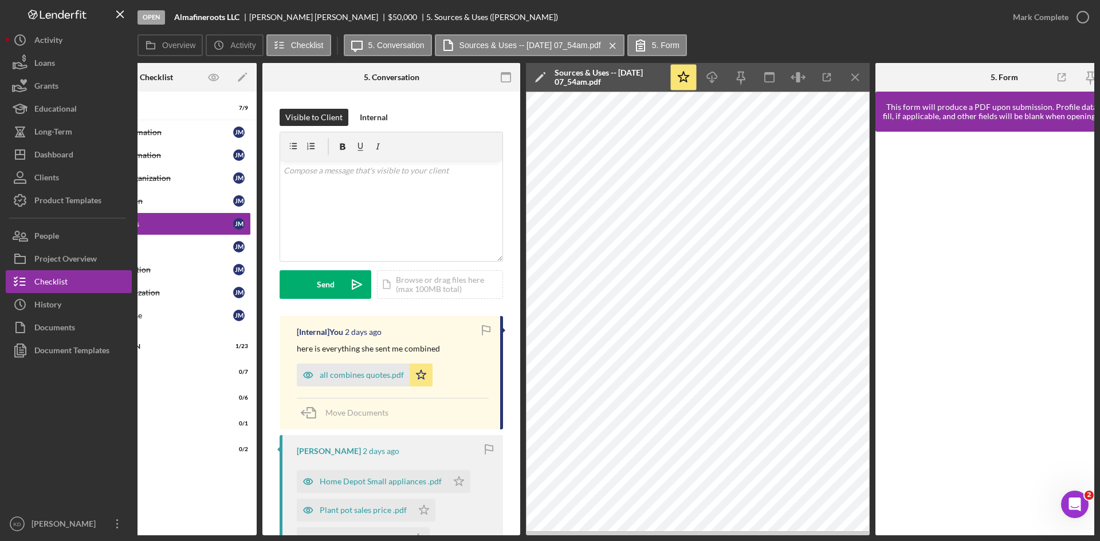
scroll to position [0, 120]
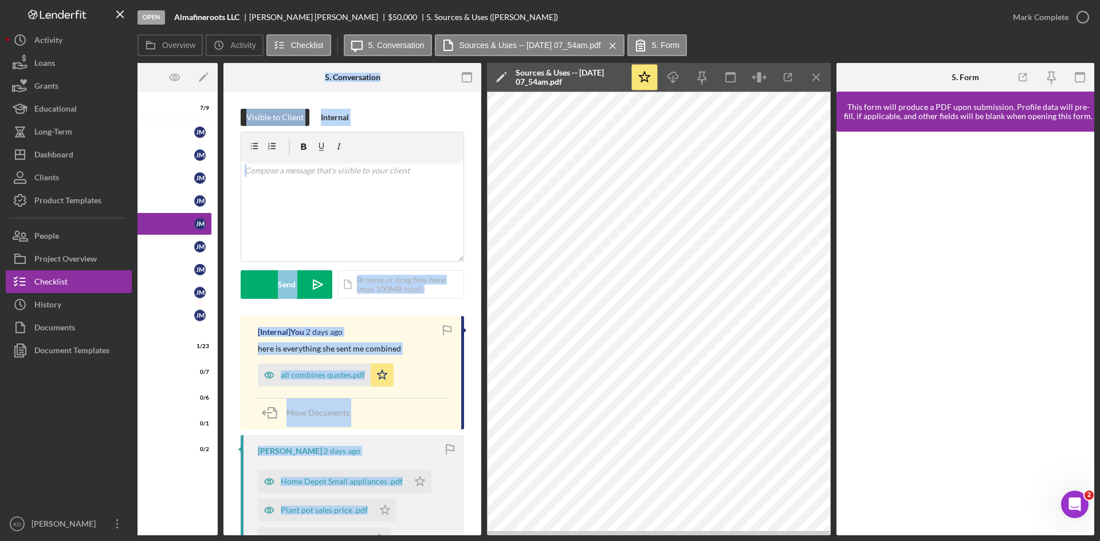
drag, startPoint x: 268, startPoint y: 536, endPoint x: 237, endPoint y: 539, distance: 31.1
click at [204, 539] on div "Open Almafineroots LLC Juliana Marica $50,000 $50,000 5. Sources & Uses (Julian…" at bounding box center [550, 270] width 1100 height 541
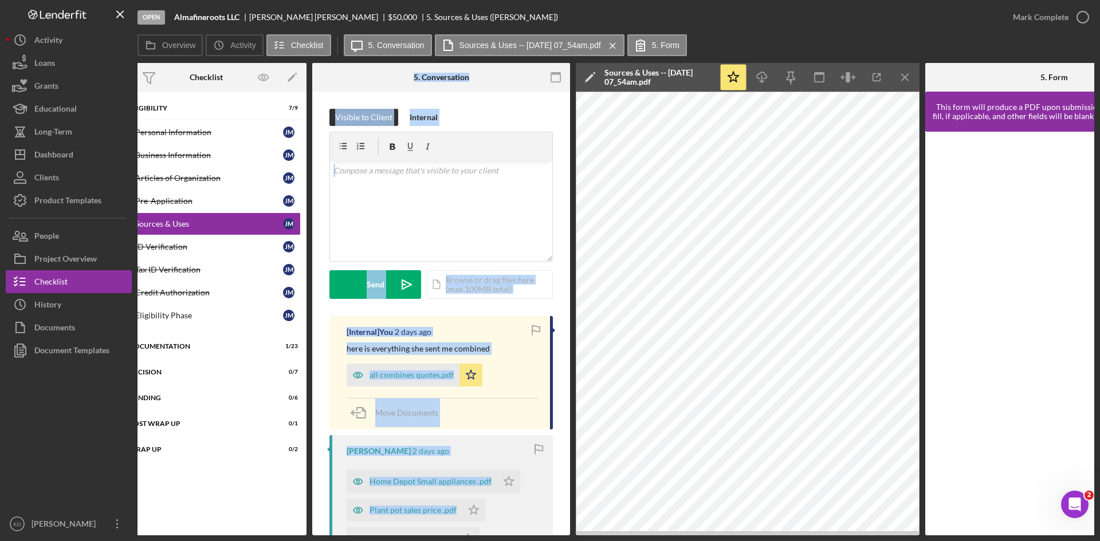
scroll to position [0, 0]
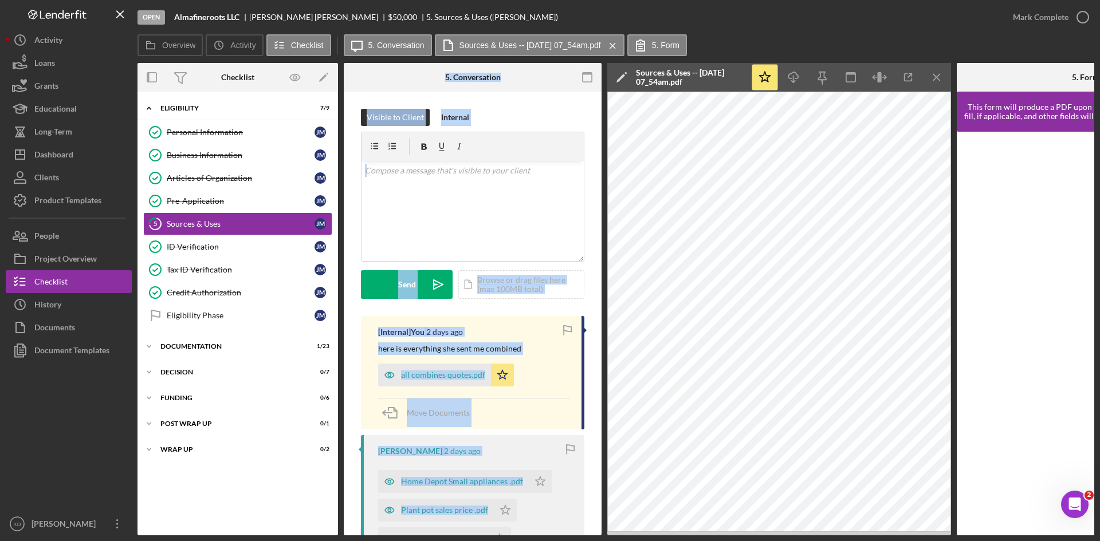
click at [357, 85] on div at bounding box center [387, 77] width 86 height 29
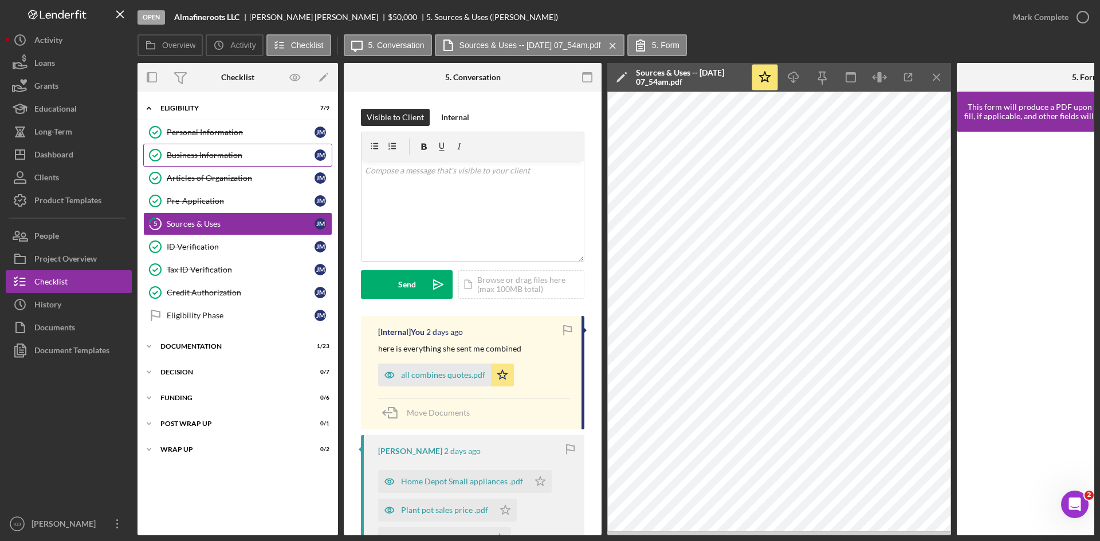
click at [227, 155] on div "Business Information" at bounding box center [241, 155] width 148 height 9
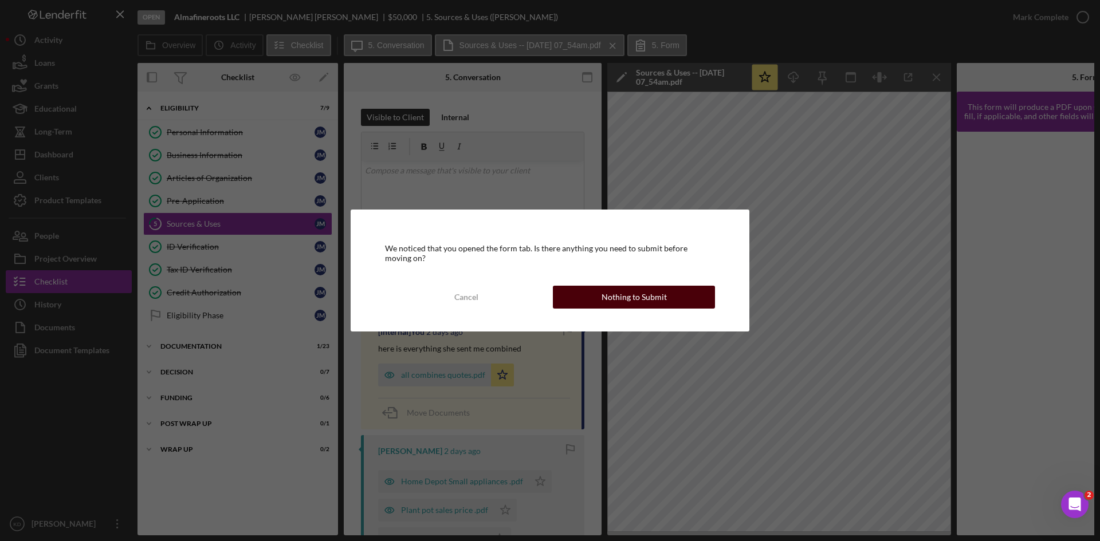
click at [645, 306] on div "Nothing to Submit" at bounding box center [634, 297] width 65 height 23
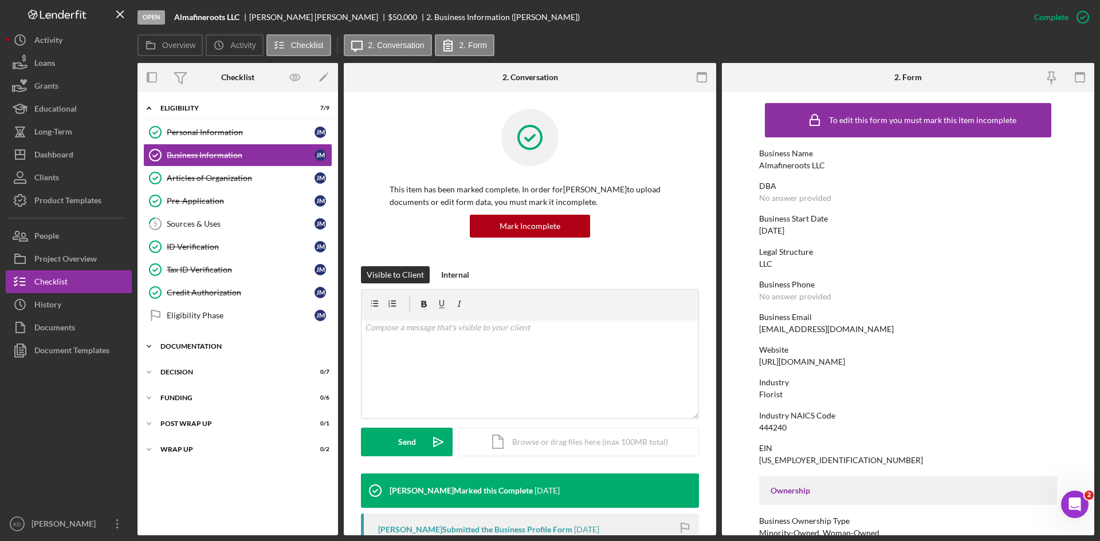
click at [220, 345] on div "Documentation" at bounding box center [241, 346] width 163 height 7
